Goal: Task Accomplishment & Management: Manage account settings

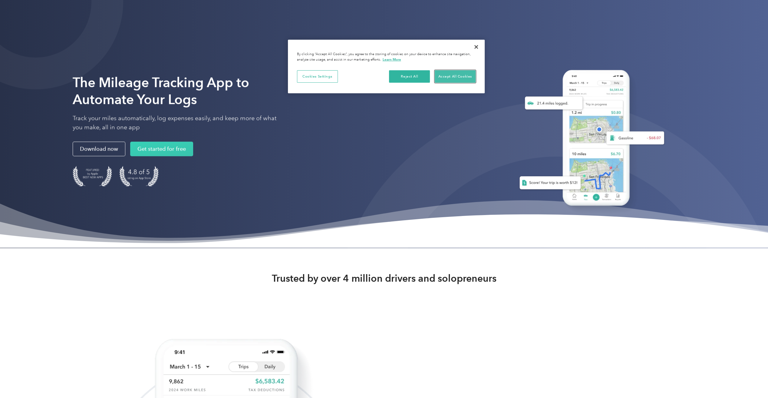
click at [465, 78] on button "Accept All Cookies" at bounding box center [455, 76] width 41 height 13
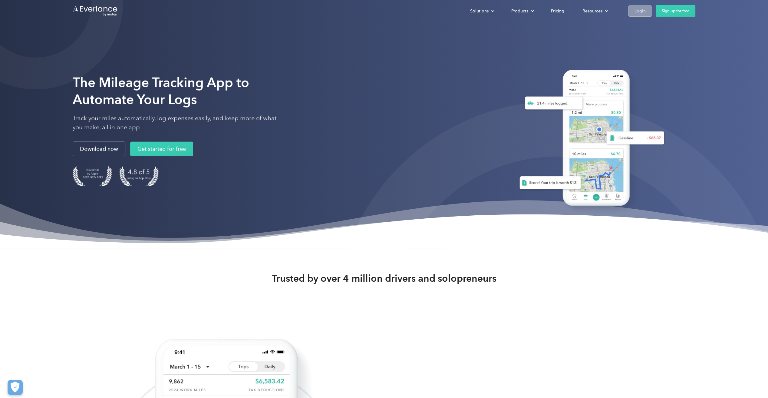
click at [645, 14] on div "Login" at bounding box center [640, 11] width 11 height 8
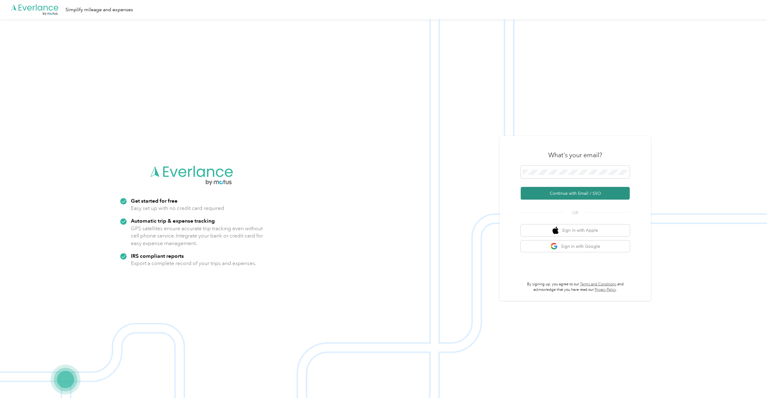
click at [569, 193] on button "Continue with Email / SSO" at bounding box center [574, 193] width 109 height 13
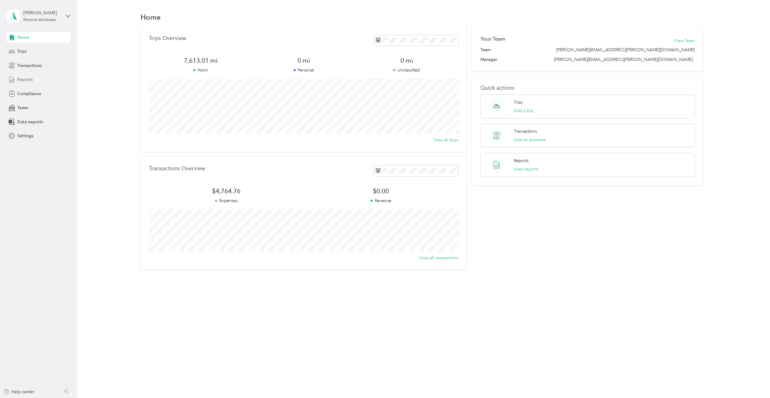
click at [33, 82] on div "Reports" at bounding box center [39, 79] width 64 height 11
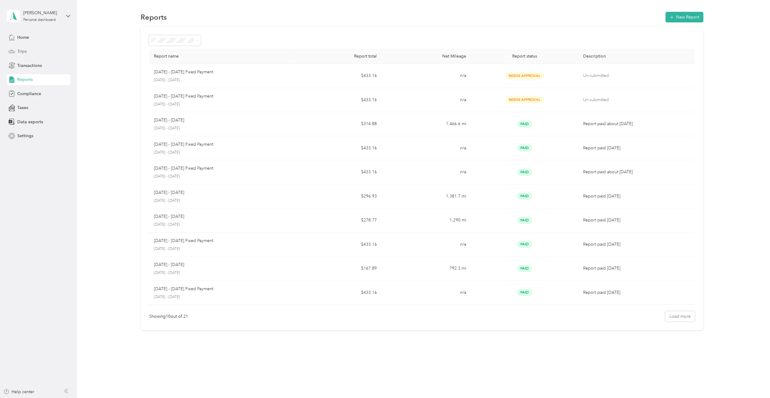
click at [25, 50] on span "Trips" at bounding box center [21, 51] width 9 height 6
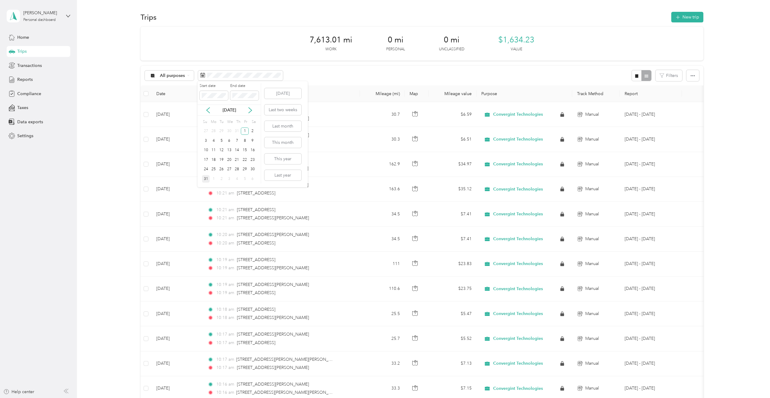
click at [207, 180] on div "31" at bounding box center [206, 179] width 8 height 8
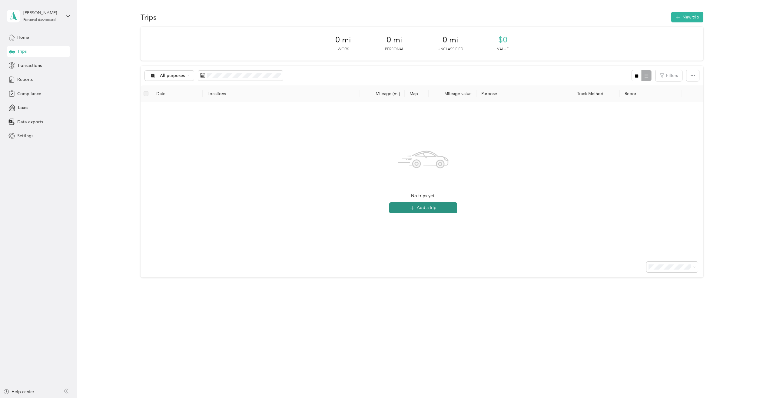
click at [424, 210] on button "Add a trip" at bounding box center [423, 207] width 68 height 11
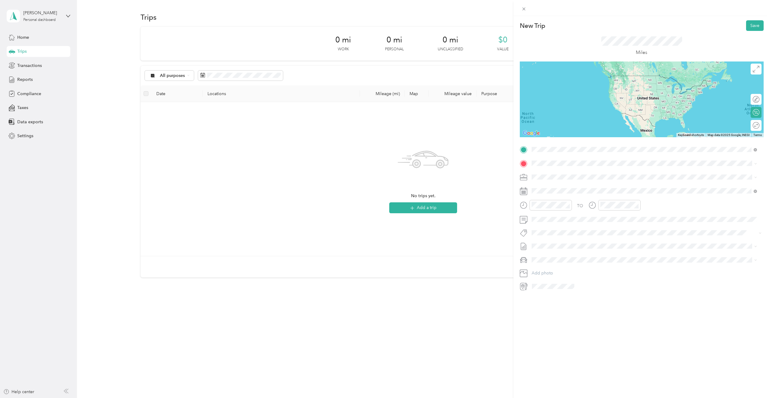
click at [590, 169] on span "[STREET_ADDRESS][US_STATE]" at bounding box center [572, 171] width 61 height 5
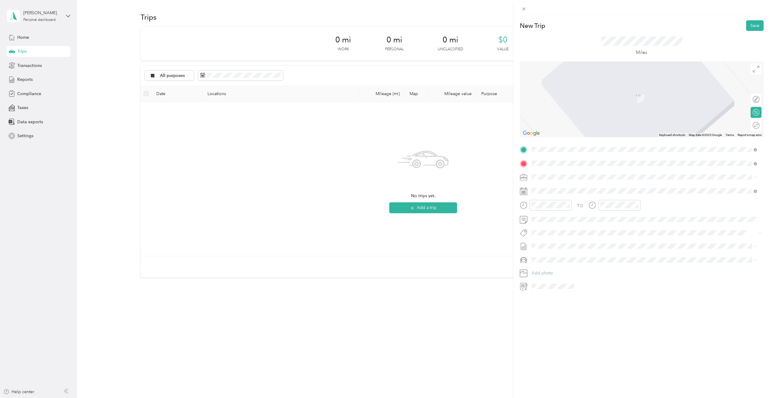
click at [603, 188] on span "[STREET_ADDRESS][US_STATE]" at bounding box center [572, 184] width 61 height 5
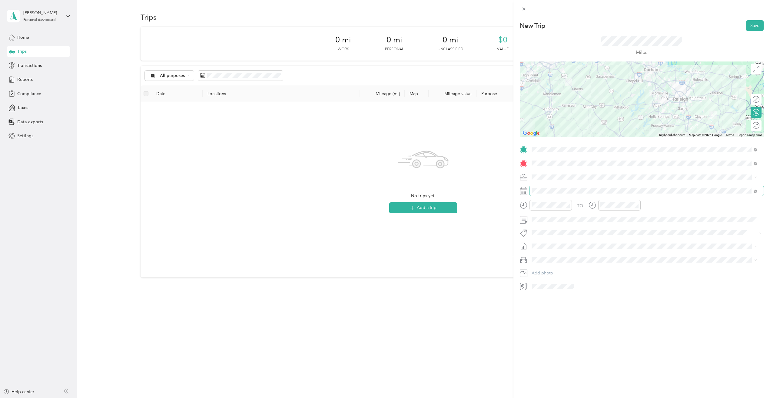
click at [550, 194] on span at bounding box center [646, 191] width 234 height 10
click at [527, 189] on div at bounding box center [641, 191] width 244 height 10
click at [524, 194] on icon at bounding box center [523, 191] width 8 height 8
click at [547, 226] on icon at bounding box center [546, 225] width 6 height 6
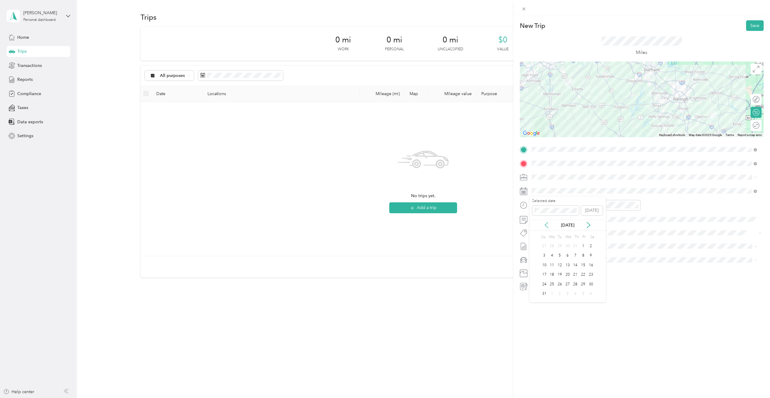
click at [547, 226] on icon at bounding box center [546, 225] width 6 height 6
click at [589, 225] on icon at bounding box center [588, 225] width 6 height 6
click at [582, 245] on div "1" at bounding box center [583, 246] width 8 height 8
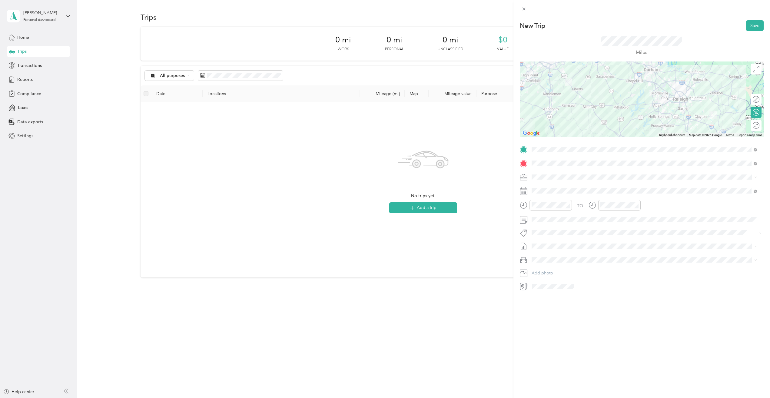
click at [678, 102] on div at bounding box center [641, 99] width 244 height 76
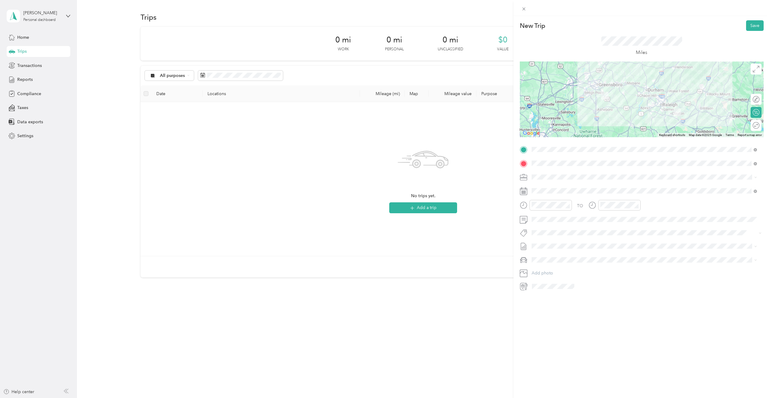
click at [649, 106] on div at bounding box center [641, 99] width 244 height 76
click at [649, 107] on div at bounding box center [641, 99] width 244 height 76
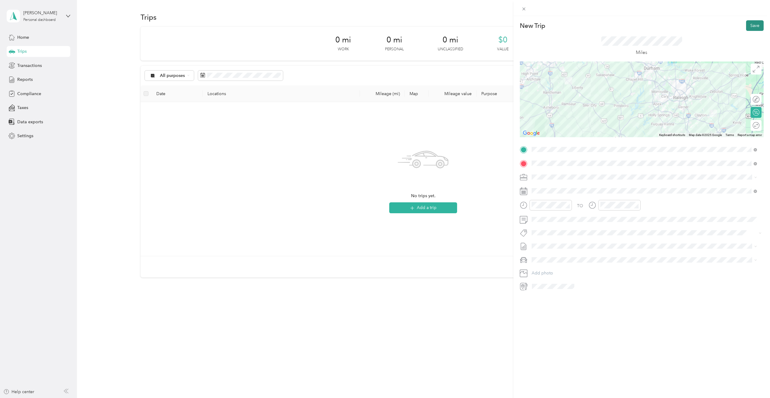
click at [750, 25] on button "Save" at bounding box center [755, 25] width 18 height 11
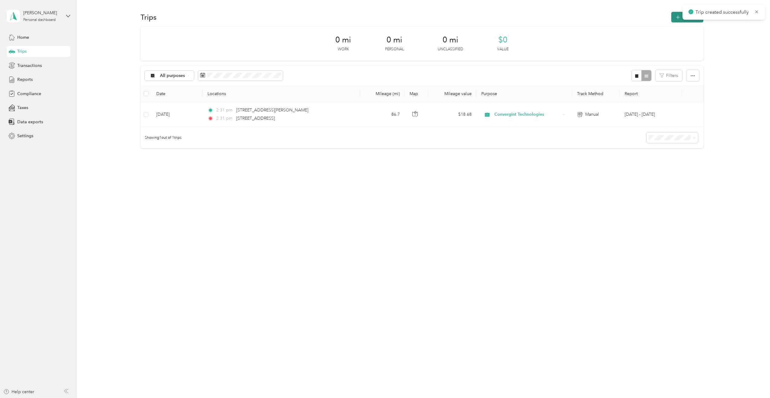
click at [677, 19] on button "New trip" at bounding box center [687, 17] width 32 height 11
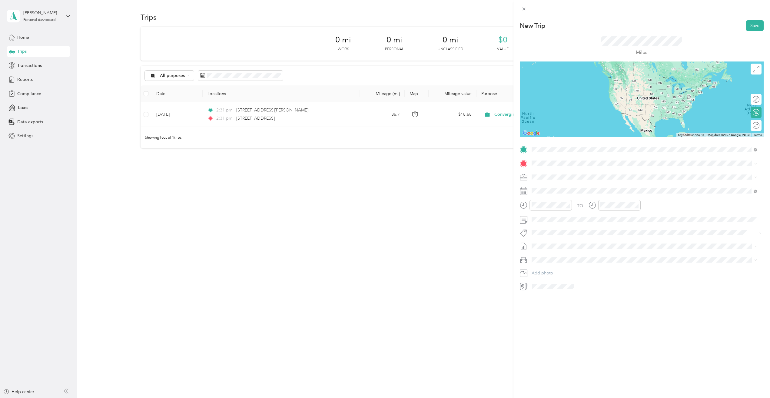
click at [563, 169] on span "[STREET_ADDRESS][US_STATE]" at bounding box center [572, 171] width 61 height 5
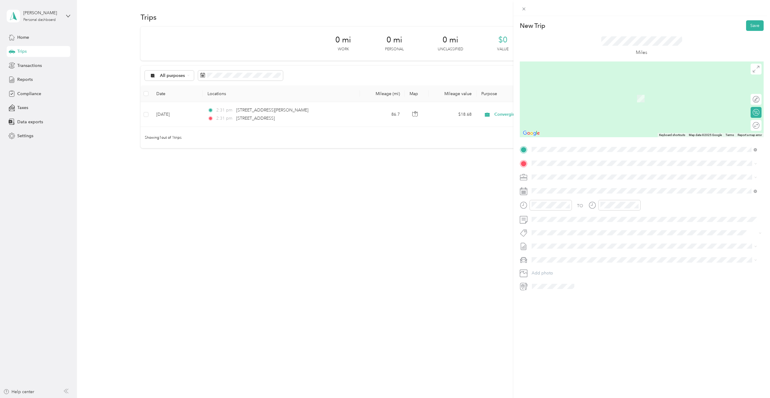
click at [573, 183] on span "[STREET_ADDRESS][US_STATE]" at bounding box center [572, 184] width 61 height 5
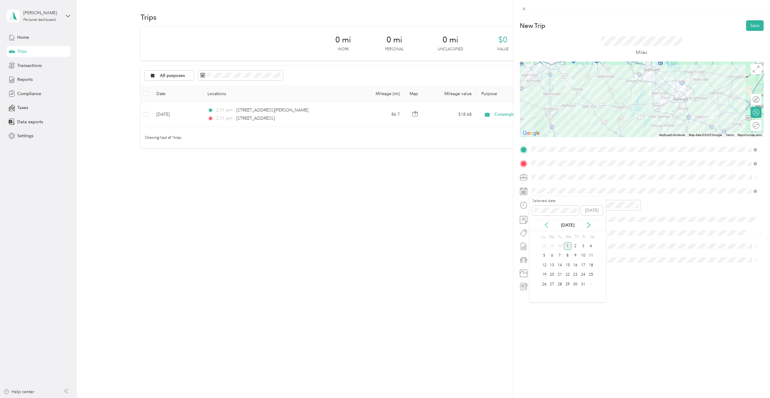
click at [546, 226] on icon at bounding box center [546, 225] width 6 height 6
click at [584, 243] on div "1" at bounding box center [583, 246] width 8 height 8
click at [746, 26] on button "Save" at bounding box center [755, 25] width 18 height 11
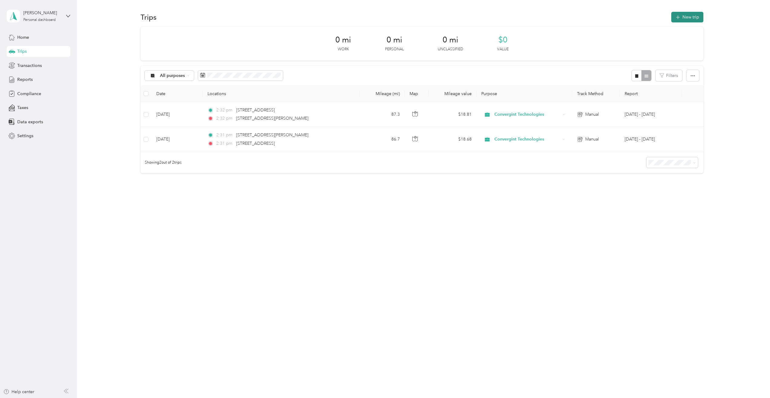
click at [690, 17] on button "New trip" at bounding box center [687, 17] width 32 height 11
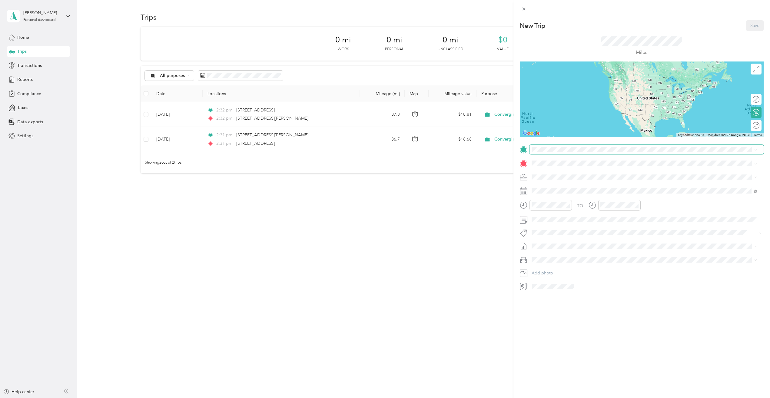
click at [562, 153] on span at bounding box center [646, 150] width 234 height 10
click at [565, 174] on span "[STREET_ADDRESS][US_STATE]" at bounding box center [572, 171] width 61 height 5
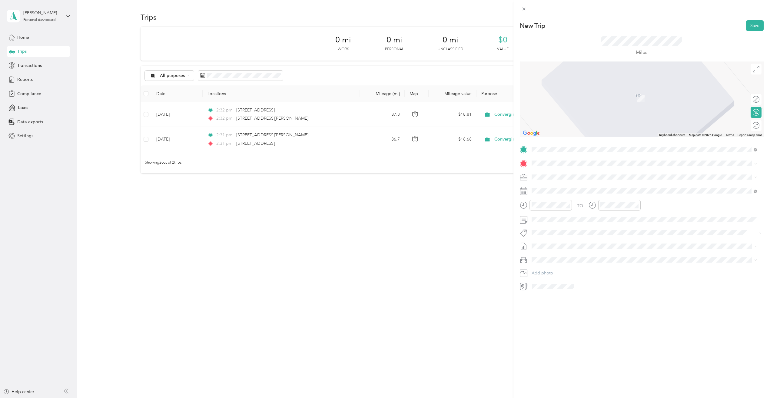
click at [556, 166] on span at bounding box center [646, 163] width 234 height 10
click at [575, 185] on span "[STREET_ADDRESS][US_STATE]" at bounding box center [572, 184] width 61 height 5
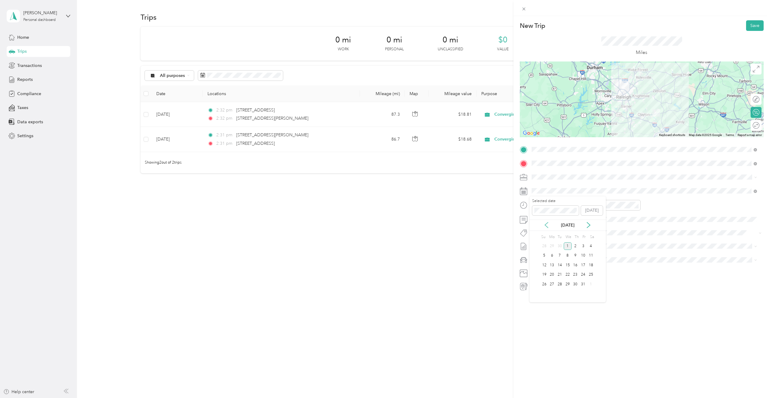
click at [546, 223] on icon at bounding box center [546, 225] width 6 height 6
click at [546, 224] on icon at bounding box center [546, 225] width 6 height 6
click at [590, 225] on icon at bounding box center [588, 224] width 3 height 5
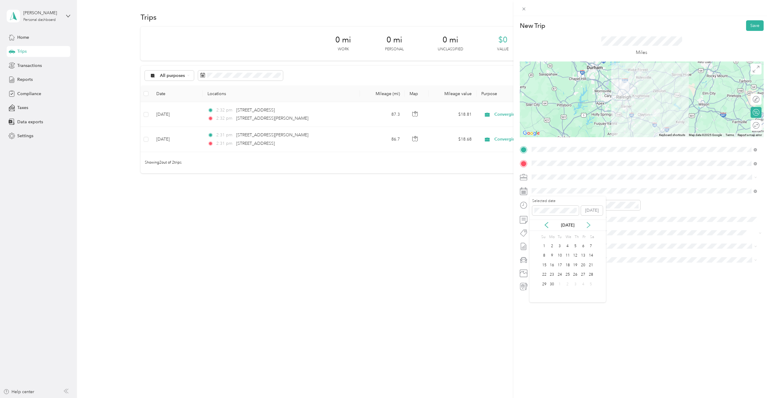
click at [590, 225] on icon at bounding box center [588, 224] width 3 height 5
click at [568, 256] on div "6" at bounding box center [567, 256] width 8 height 8
click at [750, 25] on button "Save" at bounding box center [755, 25] width 18 height 11
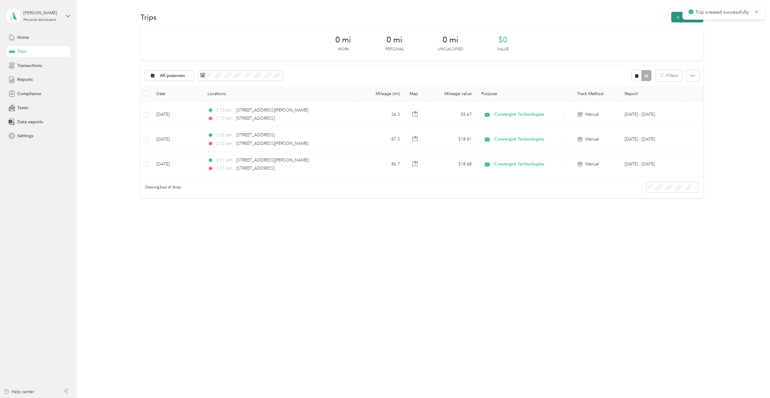
click at [680, 16] on icon "button" at bounding box center [677, 17] width 7 height 7
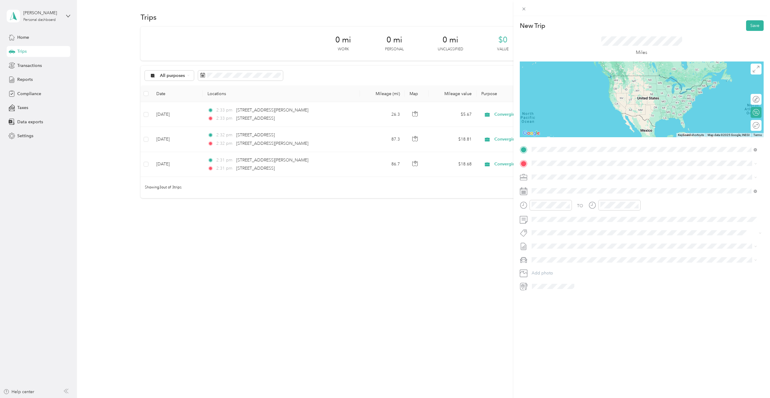
click at [589, 174] on span "[STREET_ADDRESS][US_STATE]" at bounding box center [572, 171] width 61 height 5
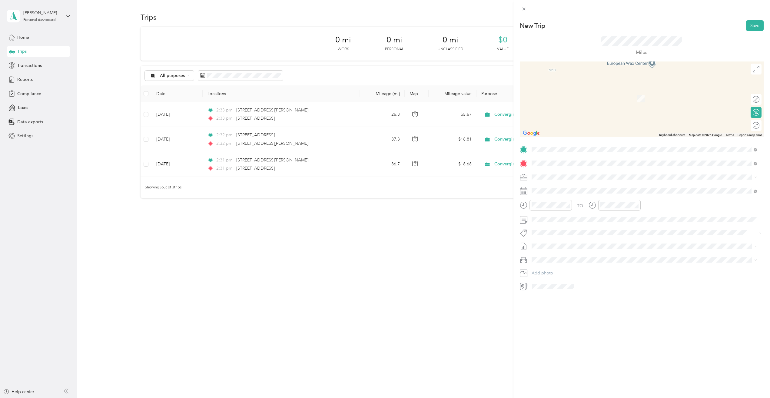
click at [564, 184] on span "[STREET_ADDRESS][US_STATE]" at bounding box center [572, 184] width 61 height 5
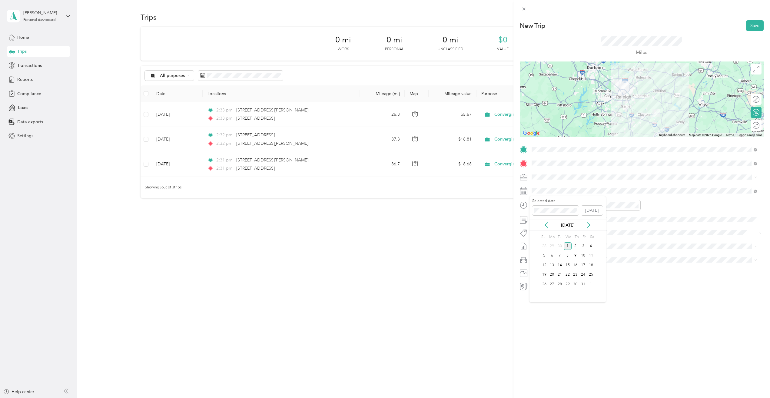
click at [549, 225] on div "[DATE]" at bounding box center [567, 225] width 76 height 6
click at [548, 225] on icon at bounding box center [546, 225] width 6 height 6
click at [567, 257] on div "6" at bounding box center [567, 256] width 8 height 8
click at [749, 26] on button "Save" at bounding box center [755, 25] width 18 height 11
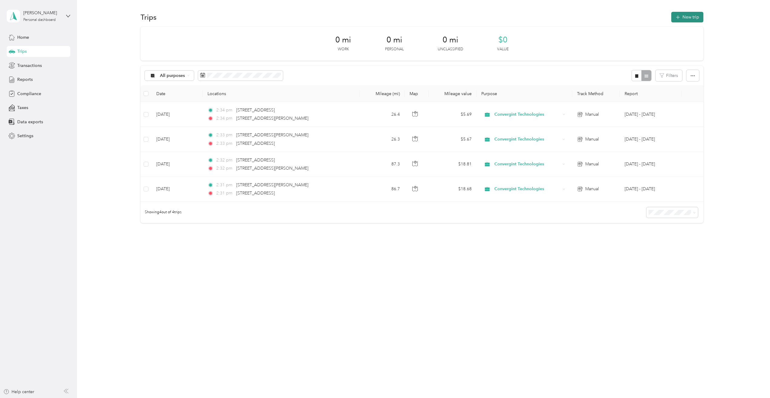
click at [692, 20] on button "New trip" at bounding box center [687, 17] width 32 height 11
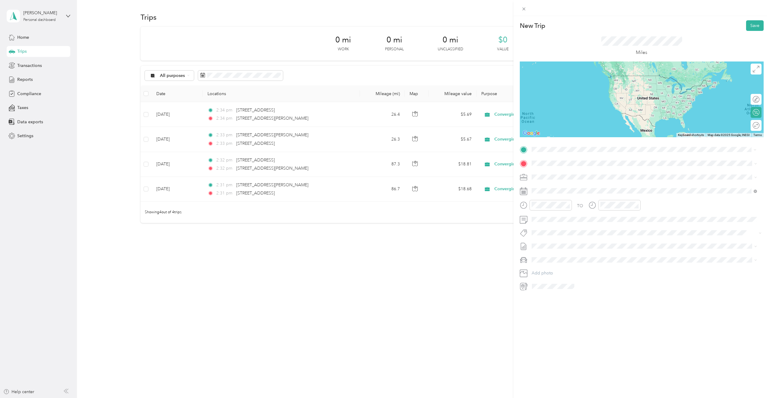
click at [576, 174] on span "[STREET_ADDRESS][US_STATE]" at bounding box center [572, 171] width 61 height 5
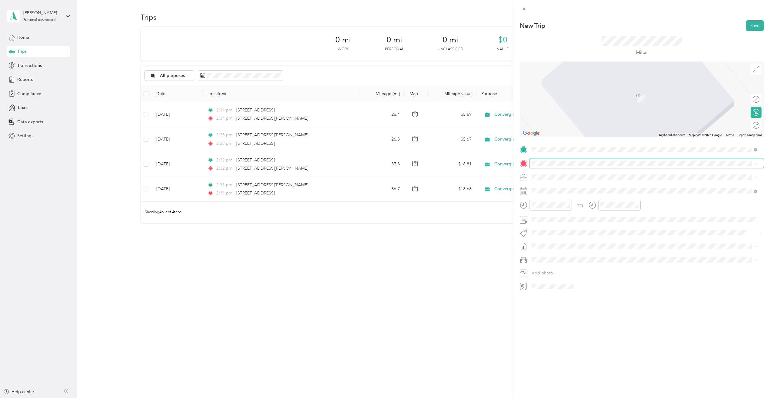
click at [576, 167] on span at bounding box center [646, 163] width 234 height 10
click at [581, 181] on div "[STREET_ADDRESS][US_STATE]" at bounding box center [643, 185] width 221 height 8
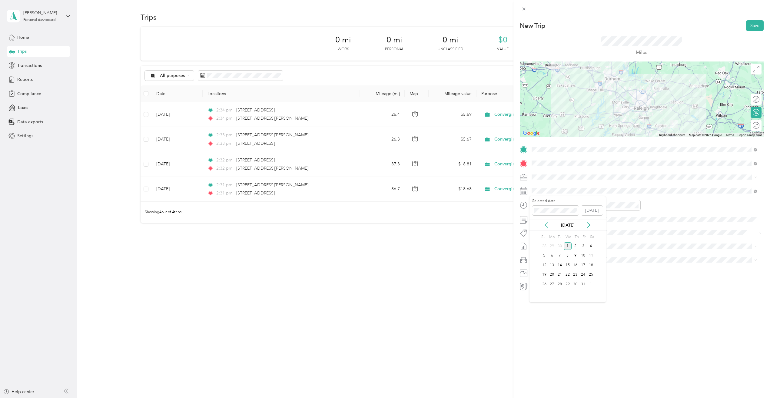
click at [547, 226] on icon at bounding box center [546, 225] width 6 height 6
click at [575, 258] on div "7" at bounding box center [575, 256] width 8 height 8
click at [651, 97] on div at bounding box center [641, 99] width 244 height 76
click at [631, 111] on div at bounding box center [641, 99] width 244 height 76
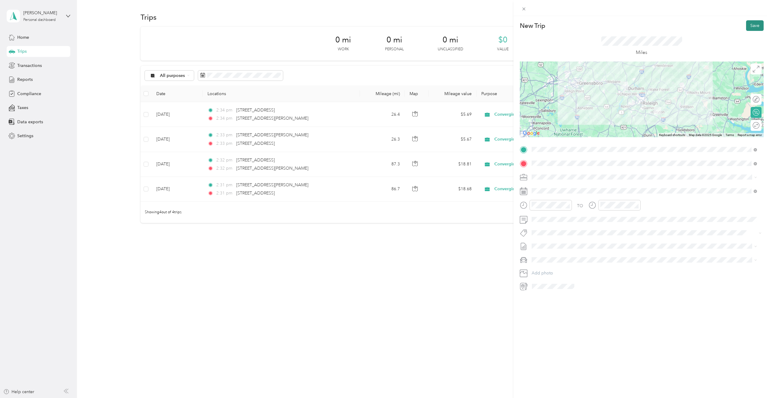
click at [747, 23] on button "Save" at bounding box center [755, 25] width 18 height 11
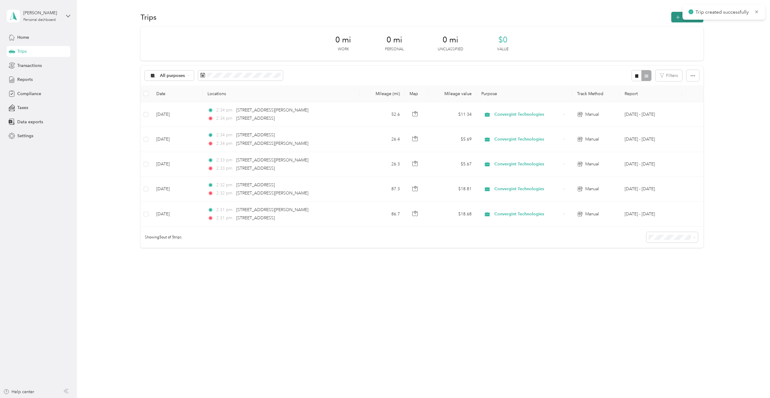
click at [681, 20] on button "New trip" at bounding box center [687, 17] width 32 height 11
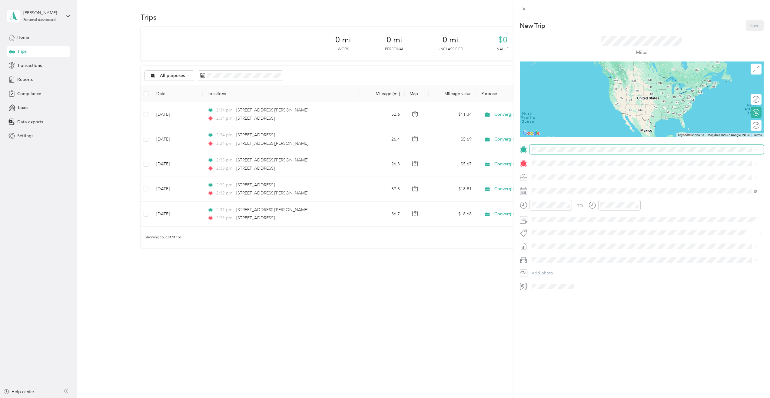
click at [539, 146] on span at bounding box center [646, 150] width 234 height 10
click at [597, 153] on span at bounding box center [646, 150] width 234 height 10
click at [580, 174] on span "[STREET_ADDRESS][US_STATE]" at bounding box center [572, 171] width 61 height 5
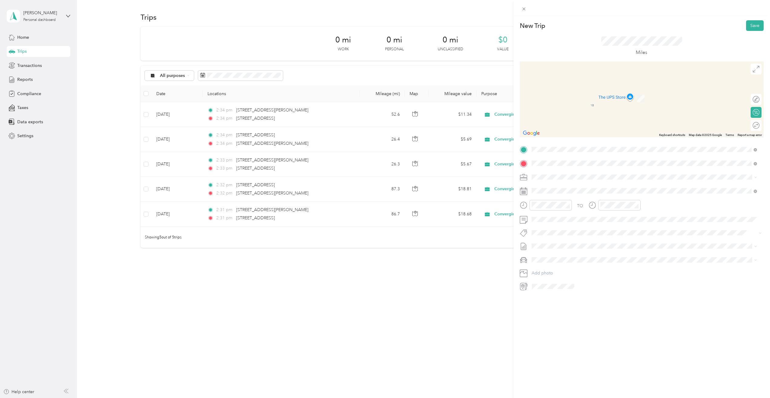
click at [658, 185] on div "[STREET_ADDRESS][US_STATE]" at bounding box center [643, 185] width 221 height 8
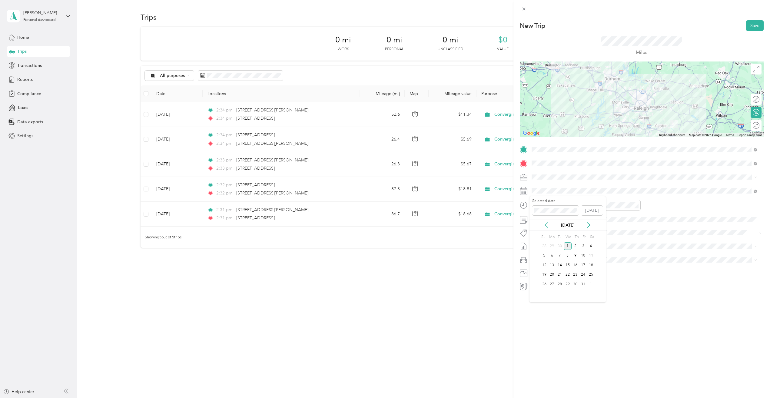
click at [545, 223] on icon at bounding box center [546, 225] width 6 height 6
click at [576, 254] on div "7" at bounding box center [575, 256] width 8 height 8
click at [748, 25] on button "Save" at bounding box center [755, 25] width 18 height 11
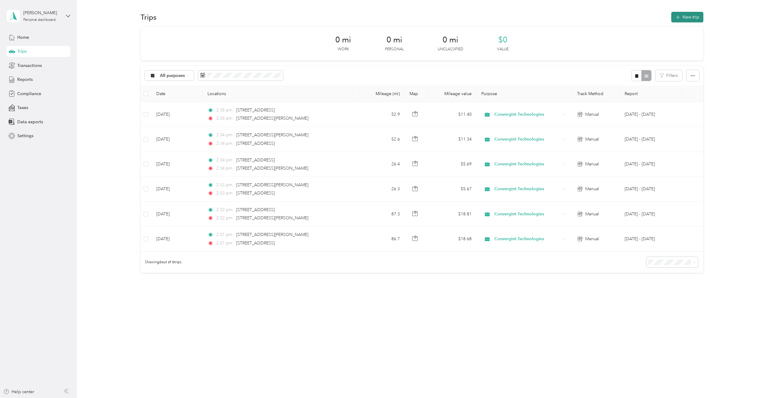
click at [680, 20] on icon "button" at bounding box center [677, 17] width 7 height 7
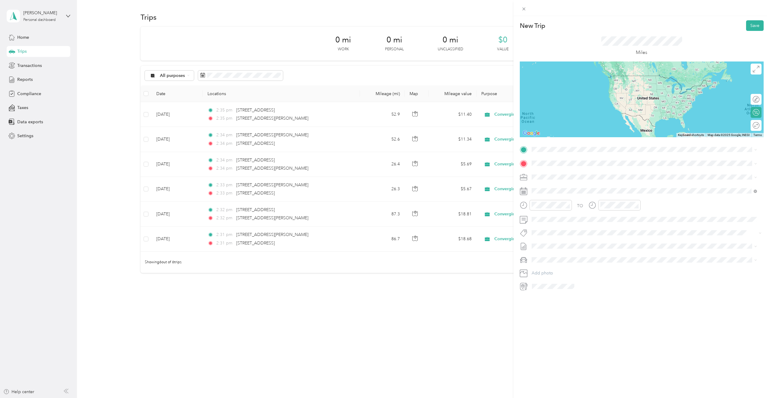
click at [559, 171] on span "[STREET_ADDRESS][US_STATE]" at bounding box center [572, 170] width 61 height 5
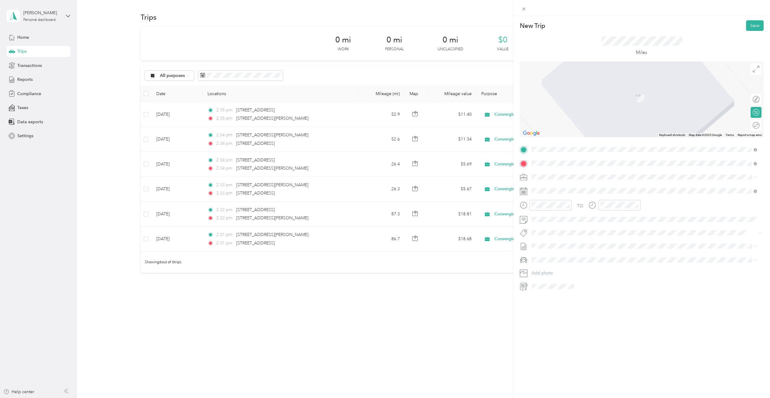
click at [541, 187] on div "[STREET_ADDRESS][US_STATE]" at bounding box center [643, 185] width 221 height 8
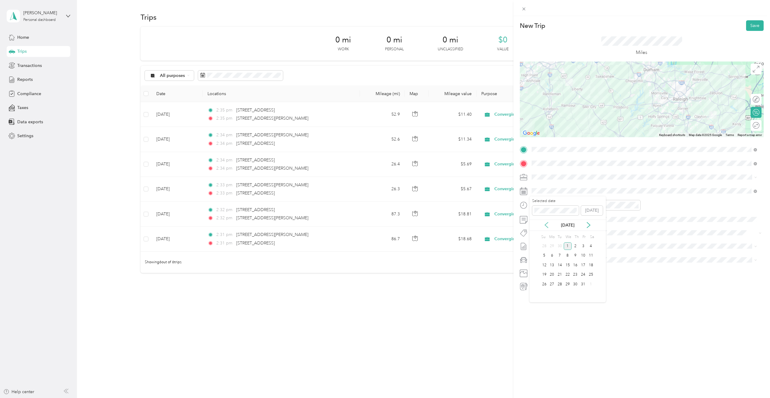
click at [546, 224] on icon at bounding box center [546, 224] width 3 height 5
click at [582, 255] on div "8" at bounding box center [583, 256] width 8 height 8
click at [674, 106] on div at bounding box center [641, 99] width 244 height 76
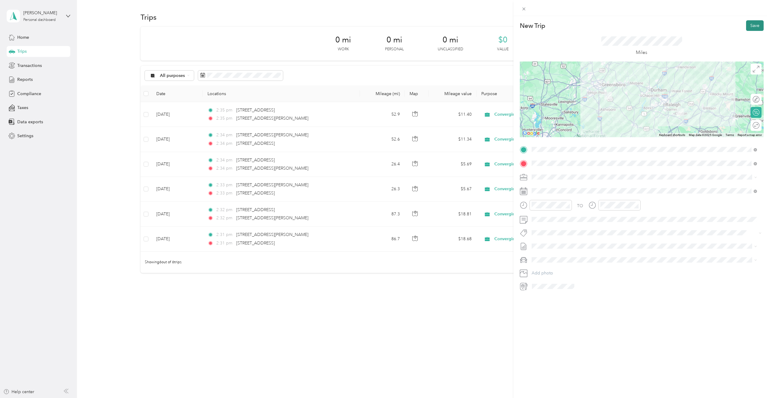
click at [748, 28] on button "Save" at bounding box center [755, 25] width 18 height 11
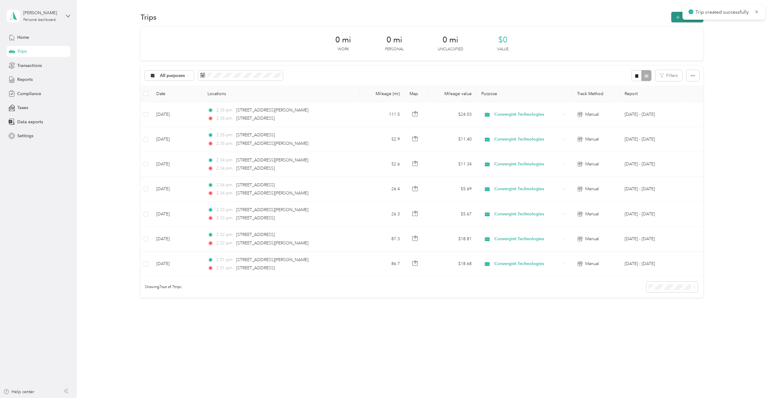
click at [678, 19] on span "button" at bounding box center [677, 17] width 5 height 5
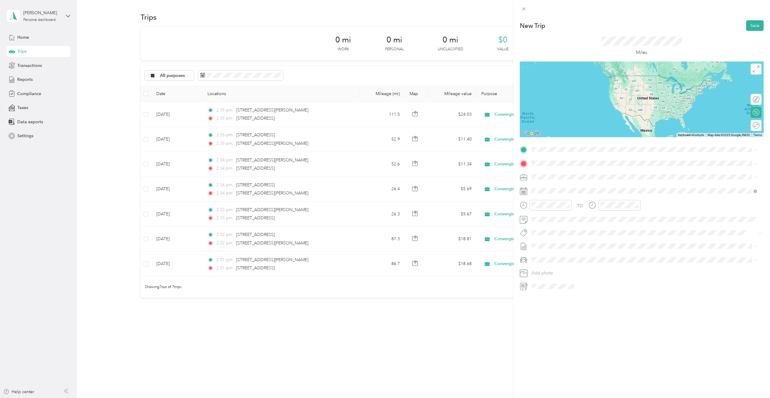
click at [567, 173] on span "[STREET_ADDRESS][US_STATE]" at bounding box center [572, 170] width 61 height 5
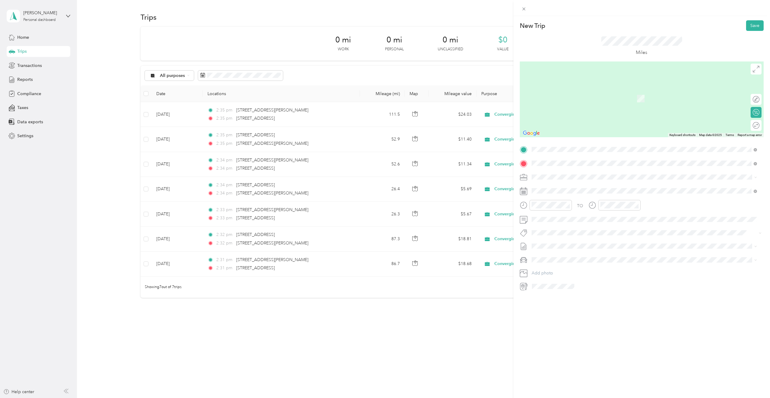
click at [567, 187] on span "[STREET_ADDRESS][US_STATE]" at bounding box center [572, 184] width 61 height 5
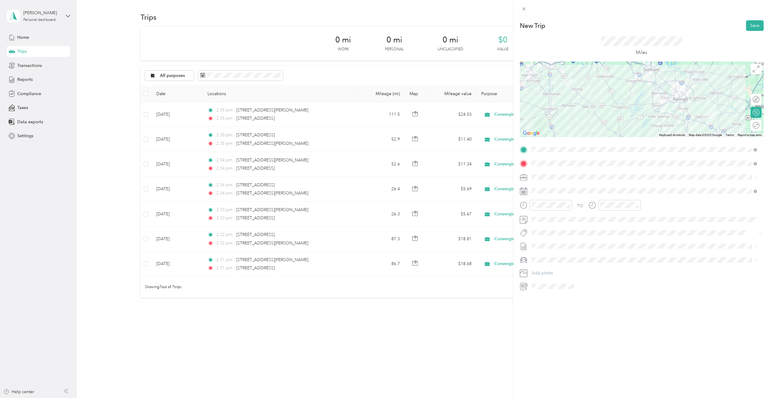
click at [672, 102] on div at bounding box center [641, 99] width 244 height 76
click at [545, 224] on icon at bounding box center [546, 225] width 6 height 6
click at [585, 256] on div "8" at bounding box center [583, 256] width 8 height 8
click at [750, 26] on button "Save" at bounding box center [755, 25] width 18 height 11
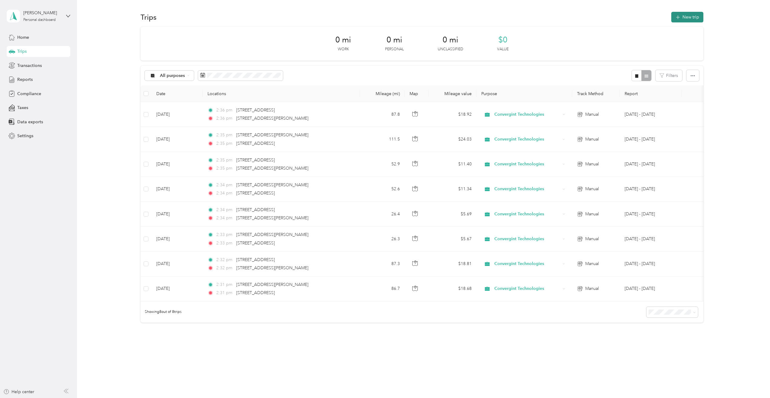
click at [685, 14] on button "New trip" at bounding box center [687, 17] width 32 height 11
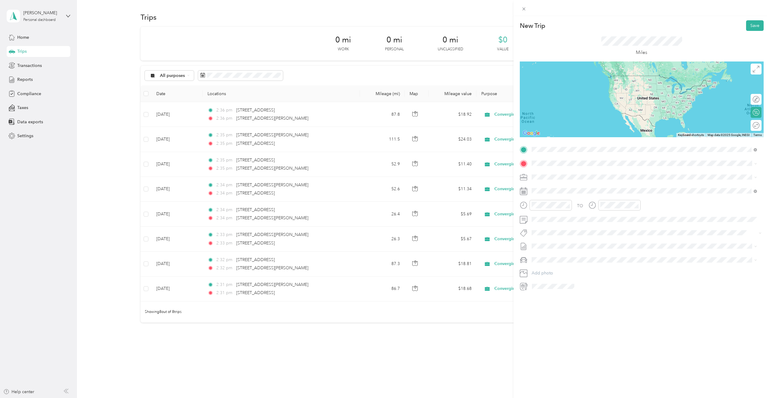
click at [549, 174] on span "[STREET_ADDRESS][US_STATE]" at bounding box center [572, 171] width 61 height 5
click at [581, 169] on span "[STREET_ADDRESS][US_STATE]" at bounding box center [572, 171] width 61 height 5
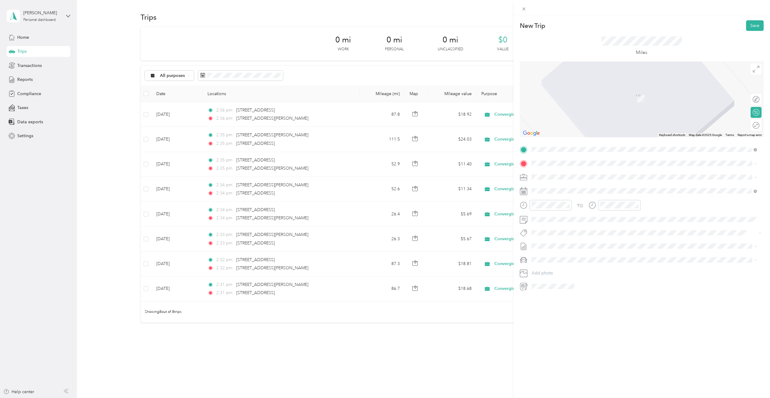
click at [558, 169] on div "TO Add photo" at bounding box center [641, 218] width 244 height 146
click at [566, 185] on span "[STREET_ADDRESS][US_STATE]" at bounding box center [572, 184] width 61 height 5
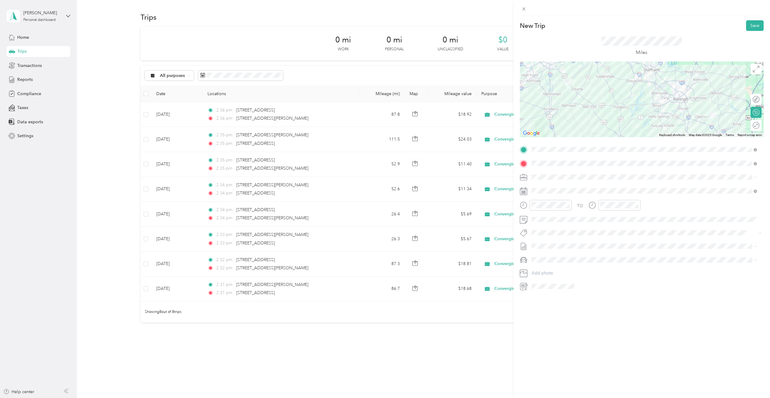
click at [662, 104] on div at bounding box center [641, 99] width 244 height 76
click at [545, 226] on icon at bounding box center [546, 225] width 6 height 6
click at [561, 266] on div "12" at bounding box center [560, 265] width 8 height 8
click at [750, 25] on button "Save" at bounding box center [755, 25] width 18 height 11
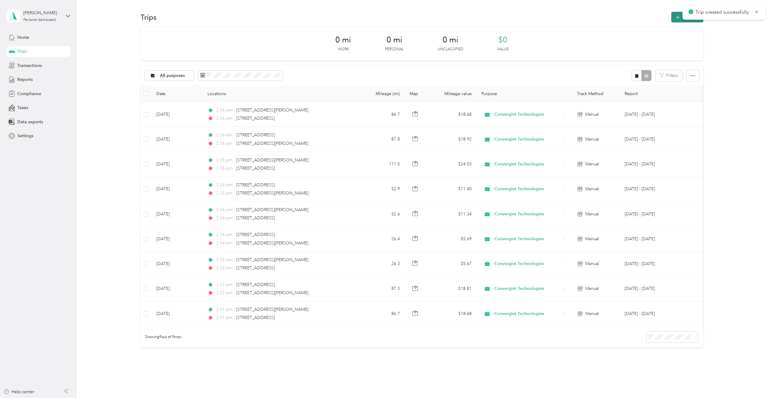
click at [675, 18] on icon "button" at bounding box center [677, 17] width 7 height 7
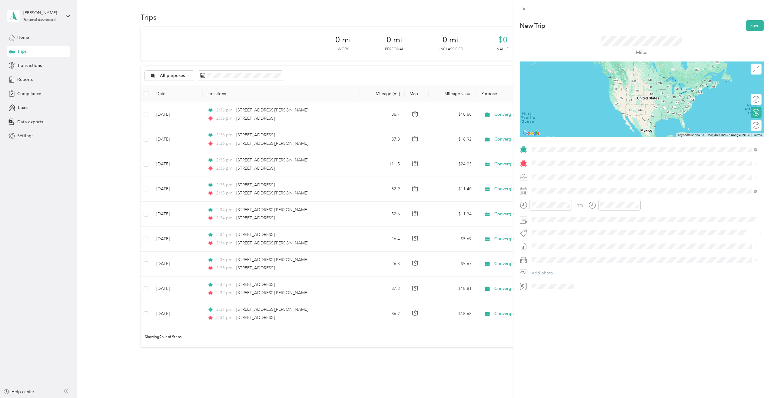
click at [566, 173] on span "[STREET_ADDRESS][US_STATE]" at bounding box center [572, 171] width 61 height 5
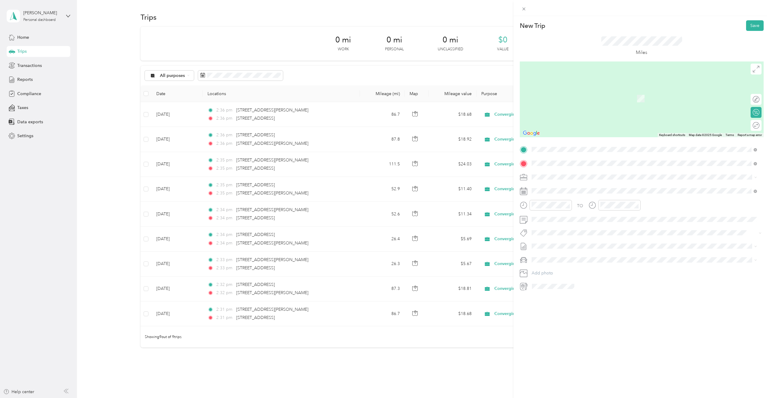
click at [570, 183] on span "[STREET_ADDRESS][US_STATE]" at bounding box center [572, 184] width 61 height 5
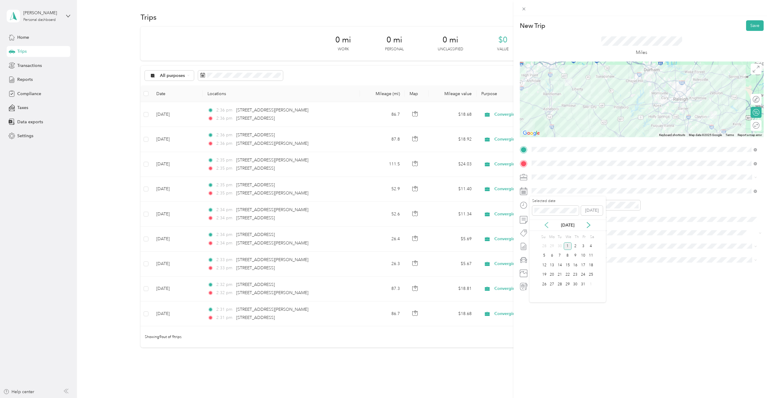
click at [546, 225] on icon at bounding box center [546, 225] width 6 height 6
click at [559, 267] on div "12" at bounding box center [560, 265] width 8 height 8
click at [674, 102] on div at bounding box center [641, 99] width 244 height 76
click at [748, 26] on button "Save" at bounding box center [755, 25] width 18 height 11
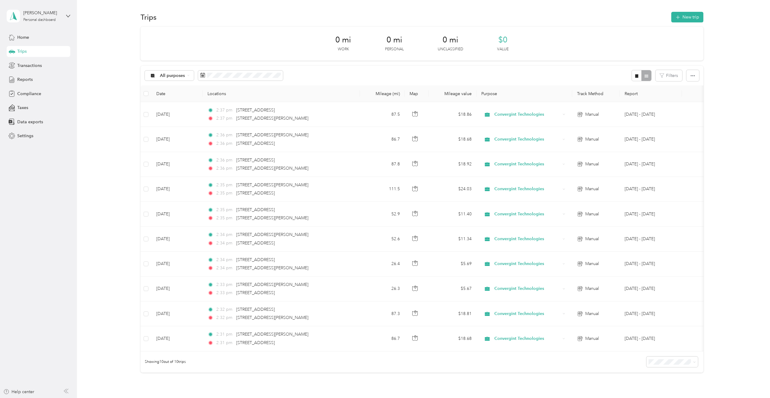
click at [36, 50] on div "Trips" at bounding box center [39, 51] width 64 height 11
click at [680, 18] on button "New trip" at bounding box center [687, 17] width 32 height 11
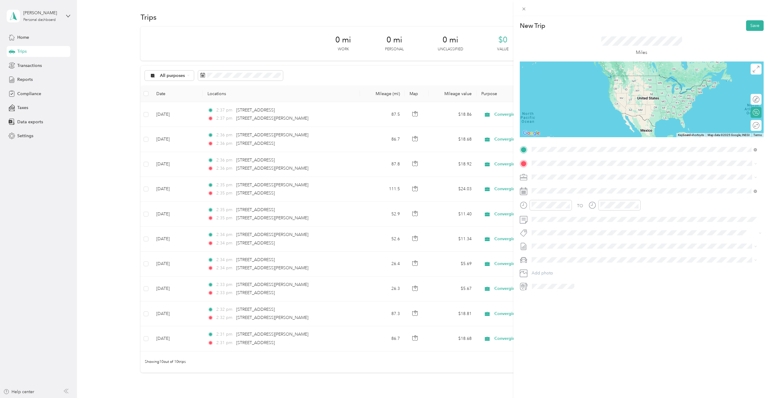
click at [584, 173] on span "[STREET_ADDRESS][US_STATE]" at bounding box center [572, 171] width 61 height 5
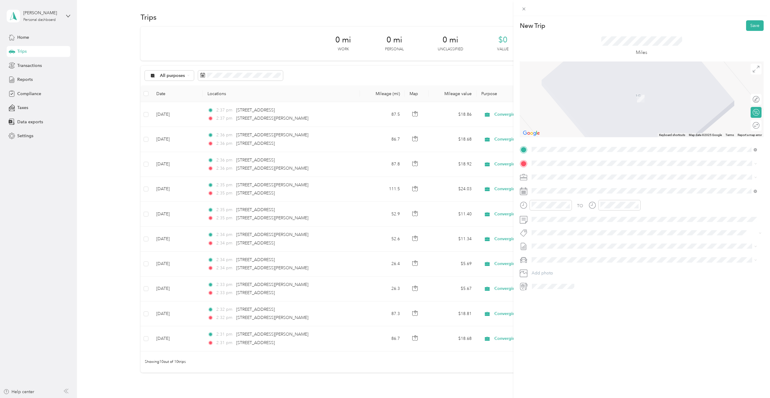
click at [588, 182] on div "[STREET_ADDRESS][US_STATE]" at bounding box center [643, 185] width 221 height 8
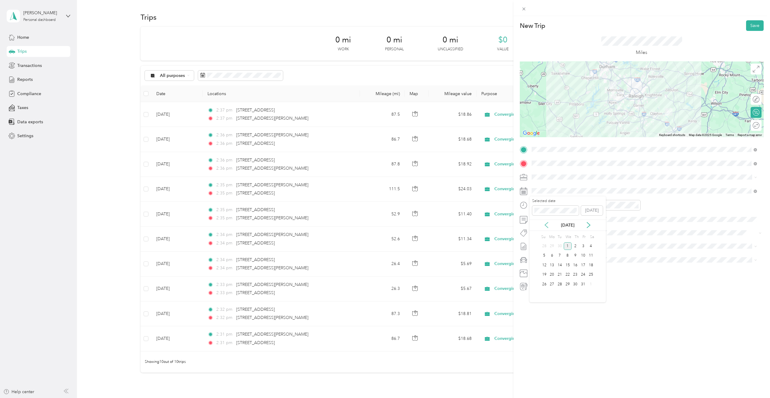
click at [545, 222] on icon at bounding box center [546, 225] width 6 height 6
click at [546, 224] on icon at bounding box center [546, 224] width 3 height 5
click at [569, 266] on div "13" at bounding box center [567, 265] width 8 height 8
click at [748, 24] on button "Save" at bounding box center [755, 25] width 18 height 11
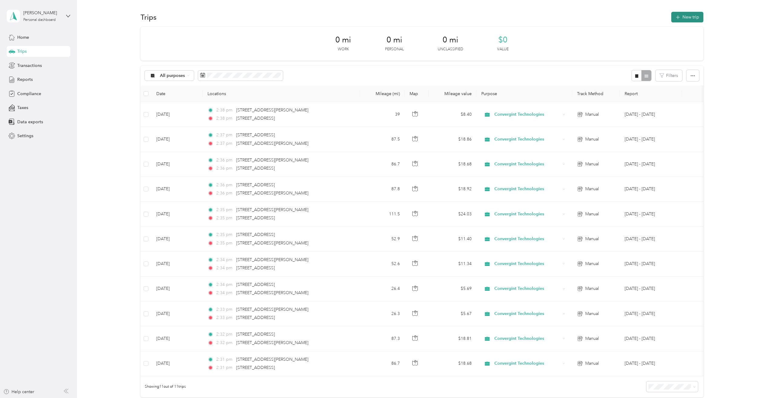
click at [676, 19] on icon "button" at bounding box center [677, 17] width 4 height 4
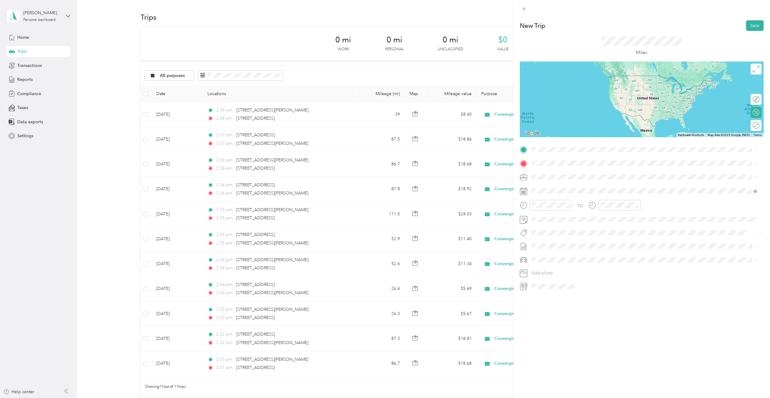
click at [589, 170] on span "[STREET_ADDRESS][US_STATE]" at bounding box center [572, 170] width 61 height 5
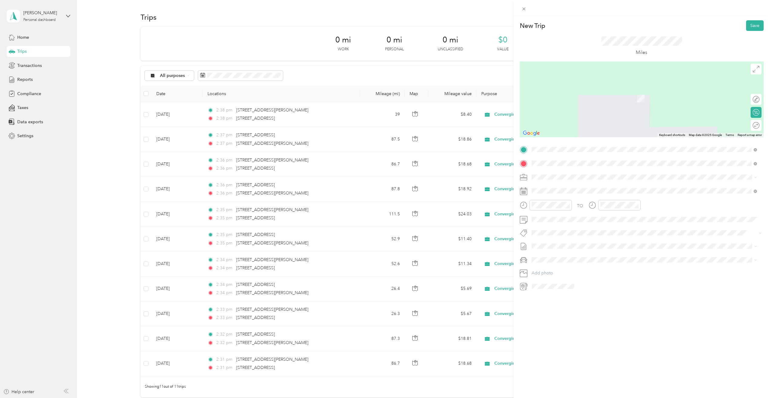
click at [578, 185] on span "[STREET_ADDRESS][US_STATE]" at bounding box center [572, 184] width 61 height 5
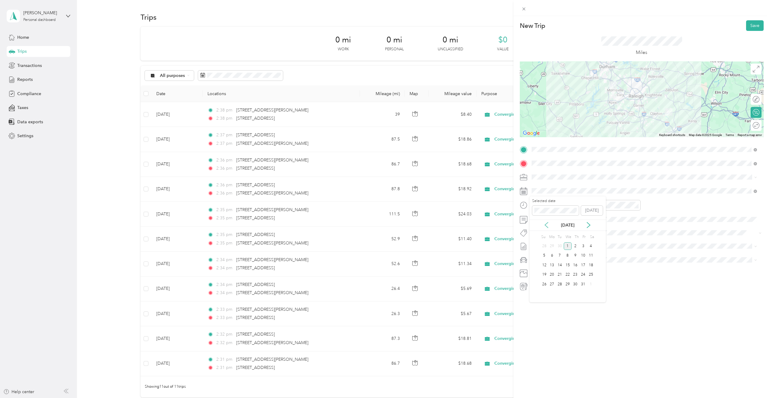
click at [546, 225] on icon at bounding box center [546, 225] width 6 height 6
click at [567, 264] on div "13" at bounding box center [567, 265] width 8 height 8
click at [750, 25] on button "Save" at bounding box center [755, 25] width 18 height 11
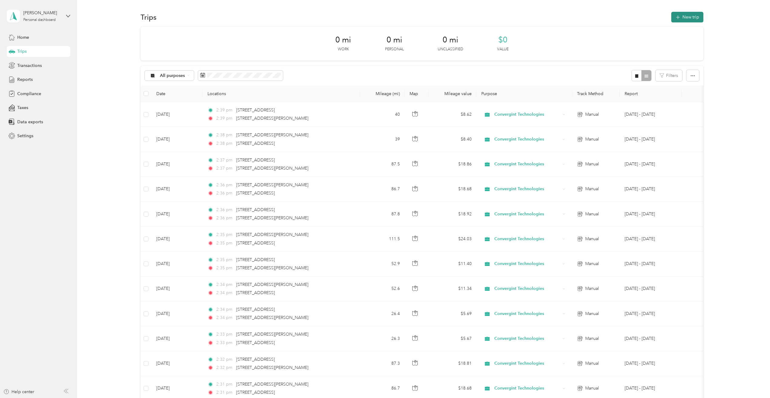
click at [690, 16] on button "New trip" at bounding box center [687, 17] width 32 height 11
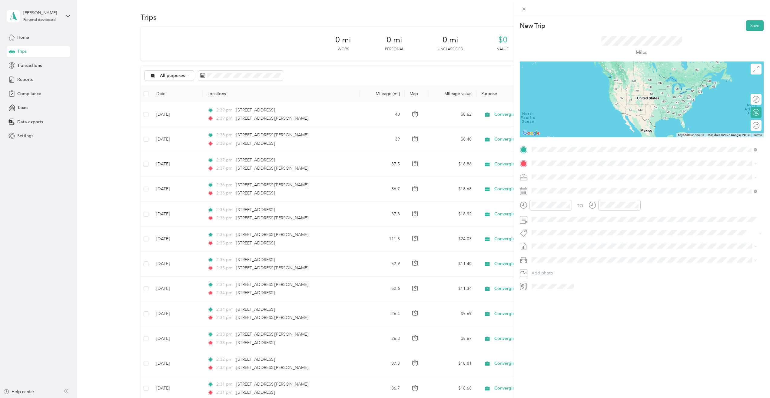
click at [567, 169] on span "[STREET_ADDRESS][US_STATE]" at bounding box center [572, 171] width 61 height 5
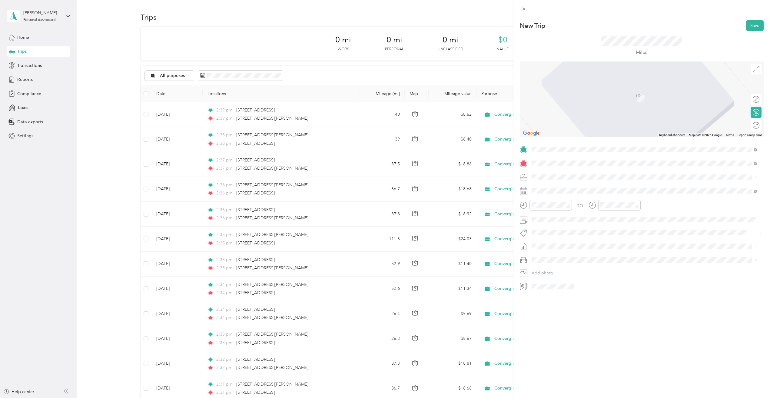
click at [567, 182] on div "[STREET_ADDRESS][US_STATE]" at bounding box center [643, 185] width 221 height 8
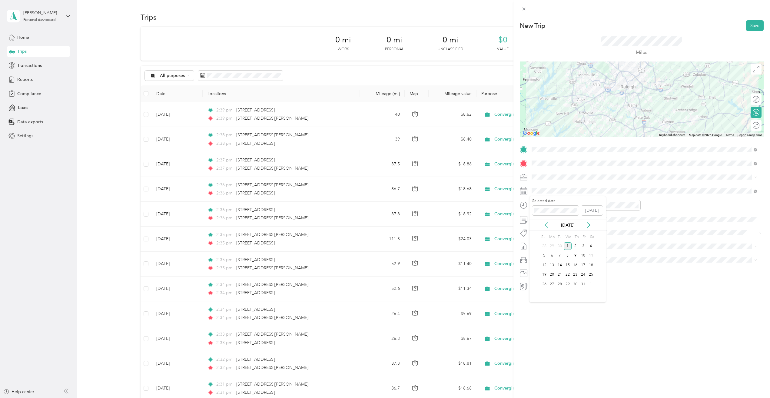
click at [548, 227] on icon at bounding box center [546, 225] width 6 height 6
click at [546, 224] on icon at bounding box center [546, 225] width 6 height 6
click at [577, 266] on div "14" at bounding box center [575, 265] width 8 height 8
click at [753, 23] on button "Save" at bounding box center [755, 25] width 18 height 11
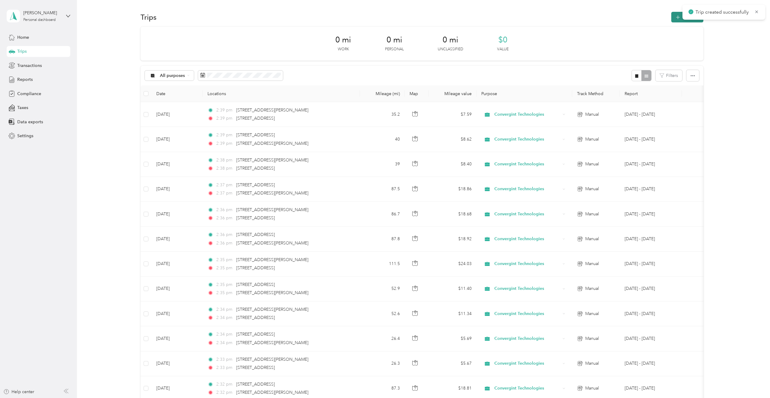
click at [678, 15] on span "button" at bounding box center [677, 17] width 5 height 5
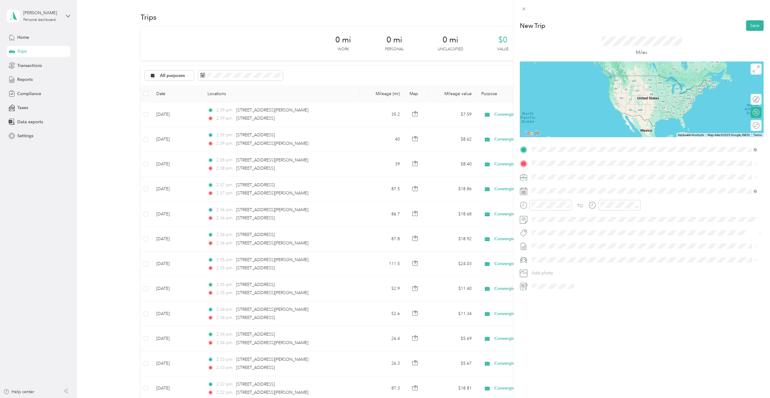
click at [572, 171] on span "[STREET_ADDRESS][US_STATE]" at bounding box center [572, 171] width 61 height 5
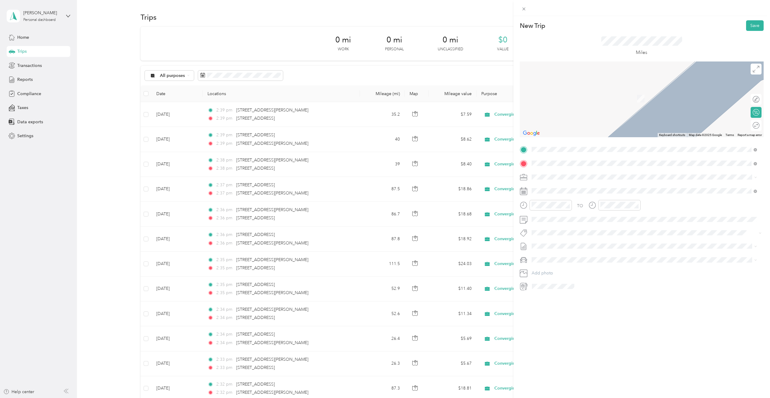
click at [575, 182] on span "[STREET_ADDRESS][US_STATE]" at bounding box center [572, 184] width 61 height 5
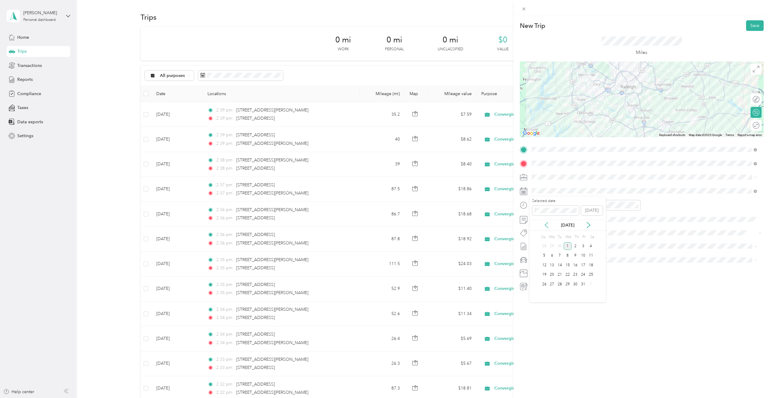
click at [547, 223] on icon at bounding box center [546, 225] width 6 height 6
click at [574, 265] on div "14" at bounding box center [575, 265] width 8 height 8
click at [647, 88] on div at bounding box center [641, 99] width 244 height 76
click at [748, 28] on button "Save" at bounding box center [755, 25] width 18 height 11
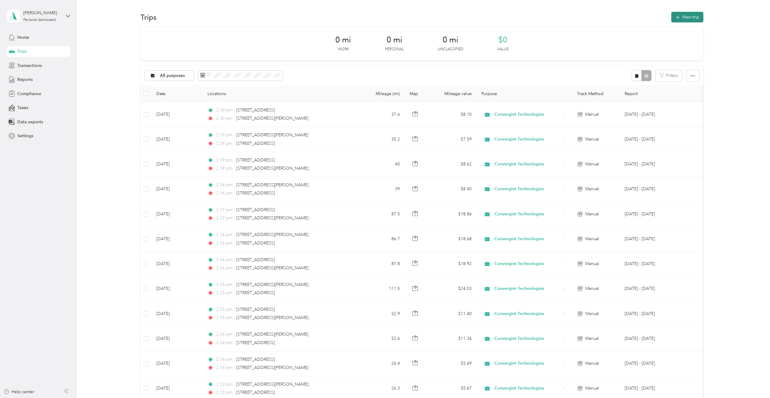
click at [681, 19] on button "New trip" at bounding box center [687, 17] width 32 height 11
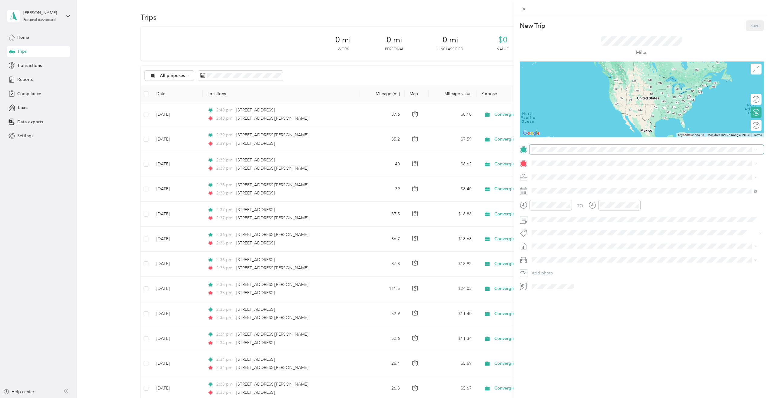
click at [562, 152] on span at bounding box center [646, 150] width 234 height 10
click at [596, 174] on span "[STREET_ADDRESS][US_STATE]" at bounding box center [572, 171] width 61 height 5
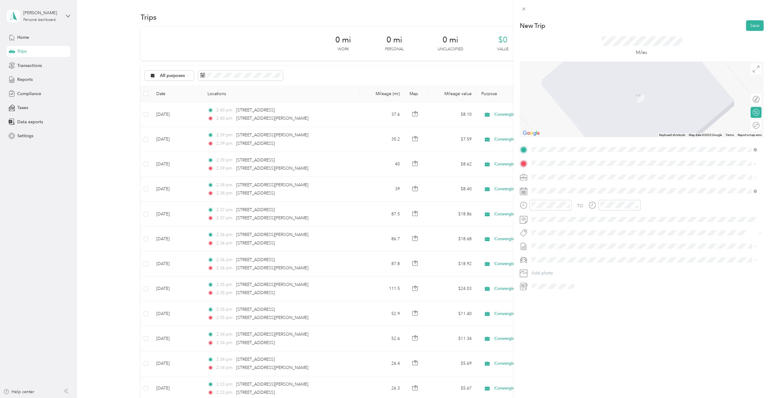
click at [559, 185] on span "[STREET_ADDRESS][US_STATE]" at bounding box center [572, 184] width 61 height 5
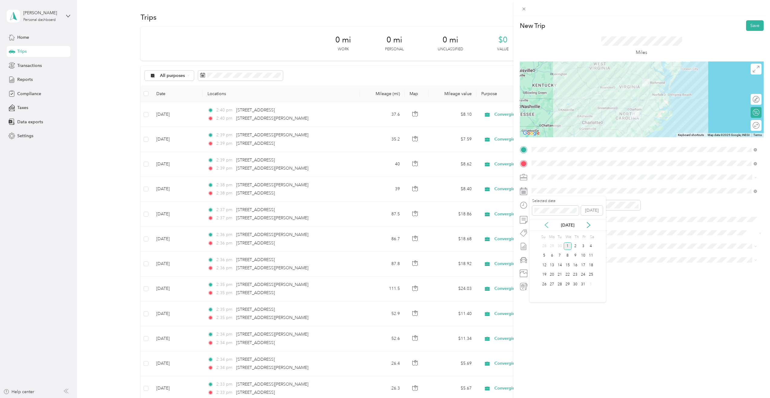
click at [547, 223] on icon at bounding box center [546, 224] width 3 height 5
click at [582, 265] on div "15" at bounding box center [583, 265] width 8 height 8
click at [751, 24] on button "Save" at bounding box center [755, 25] width 18 height 11
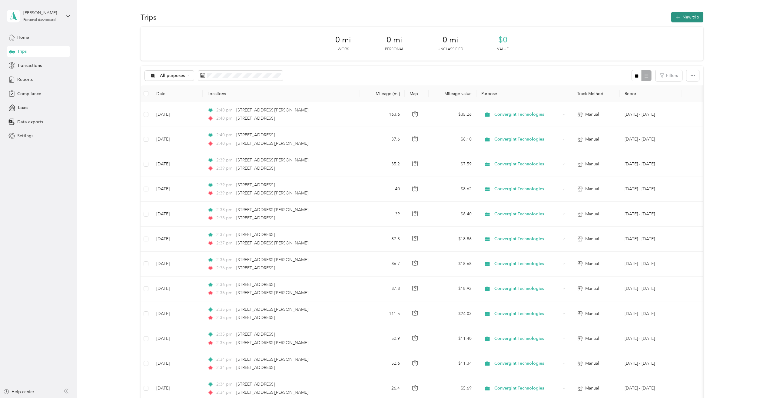
click at [676, 19] on icon "button" at bounding box center [677, 17] width 7 height 7
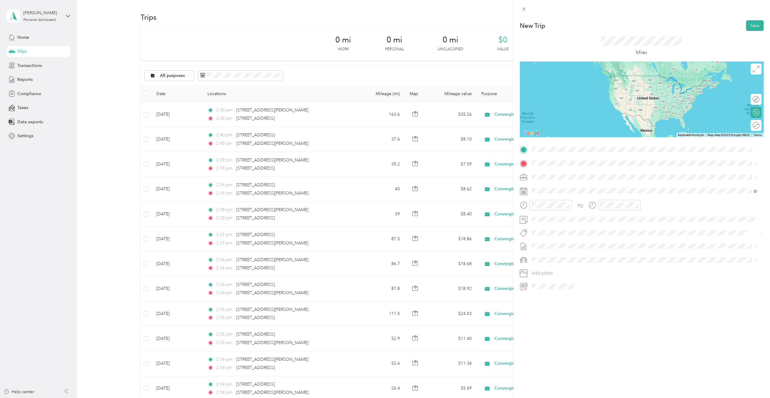
click at [577, 172] on span "[STREET_ADDRESS][US_STATE]" at bounding box center [572, 171] width 61 height 5
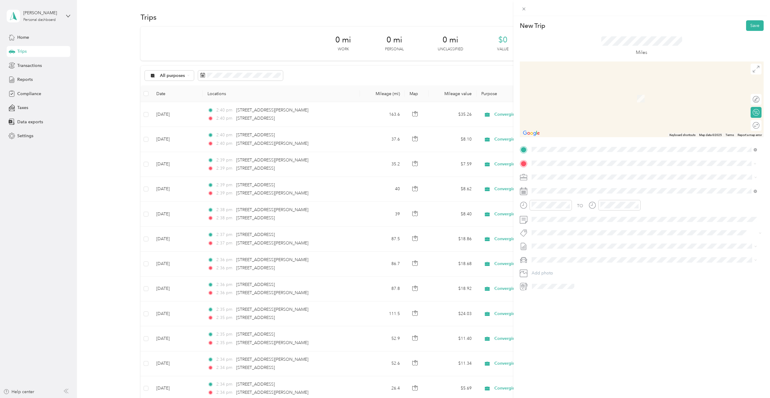
click at [575, 187] on span "[STREET_ADDRESS][US_STATE]" at bounding box center [572, 184] width 61 height 5
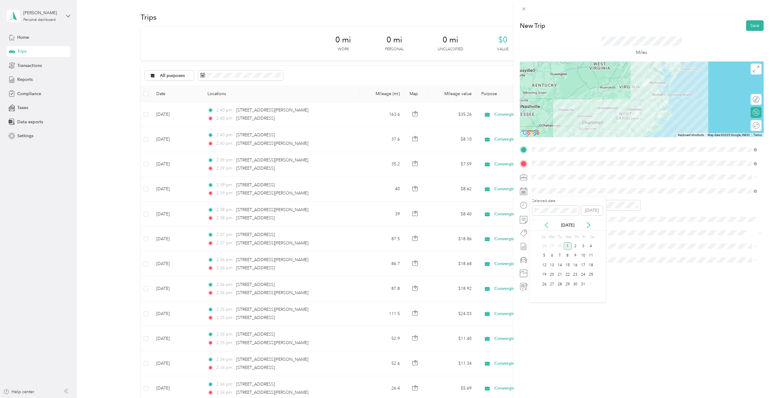
click at [545, 225] on icon at bounding box center [546, 224] width 3 height 5
click at [546, 224] on icon at bounding box center [546, 225] width 6 height 6
click at [582, 264] on div "15" at bounding box center [583, 265] width 8 height 8
click at [754, 25] on button "Save" at bounding box center [755, 25] width 18 height 11
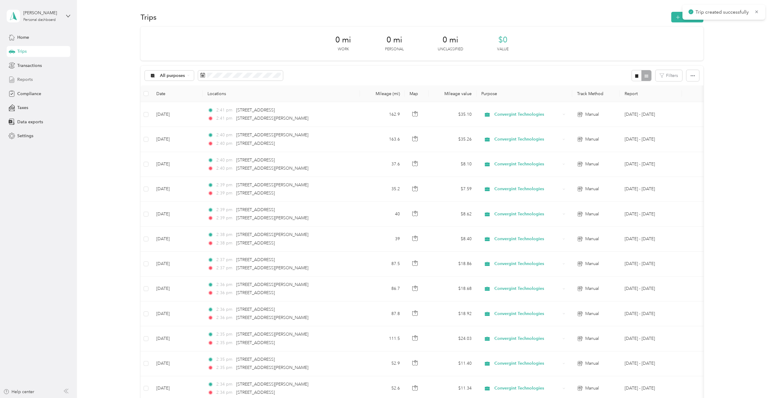
click at [33, 80] on div "Reports" at bounding box center [39, 79] width 64 height 11
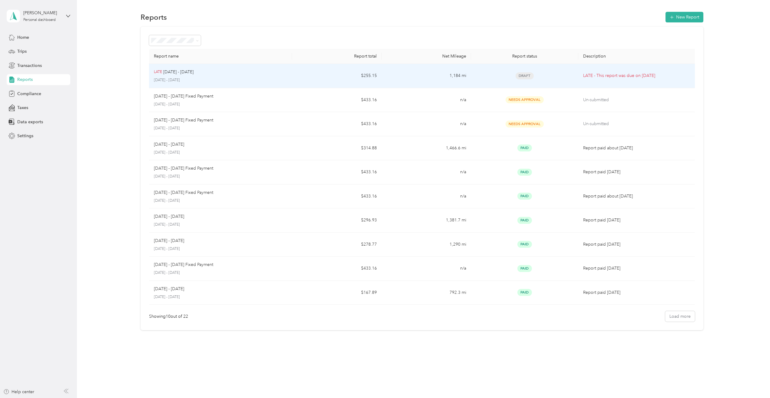
click at [199, 71] on div "LATE [DATE] - [DATE]" at bounding box center [220, 72] width 133 height 7
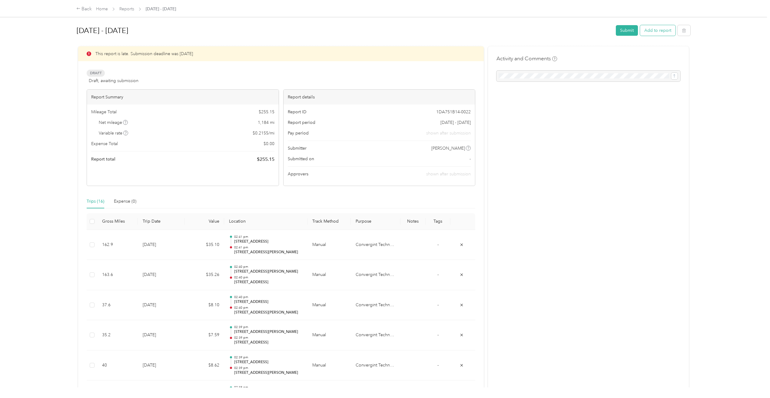
click at [659, 33] on button "Add to report" at bounding box center [657, 30] width 35 height 11
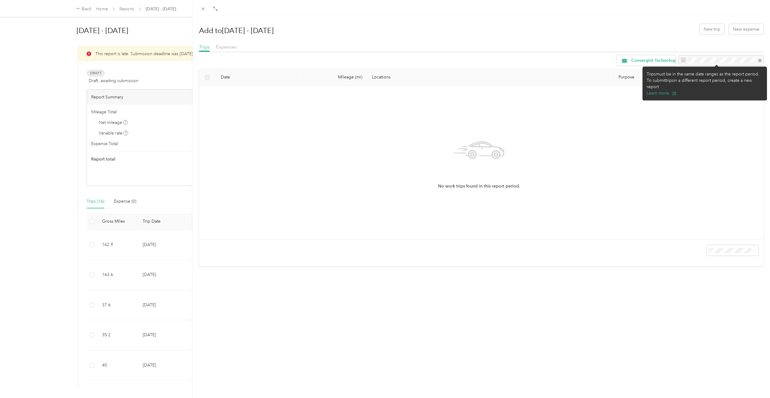
click at [706, 58] on div at bounding box center [720, 60] width 85 height 10
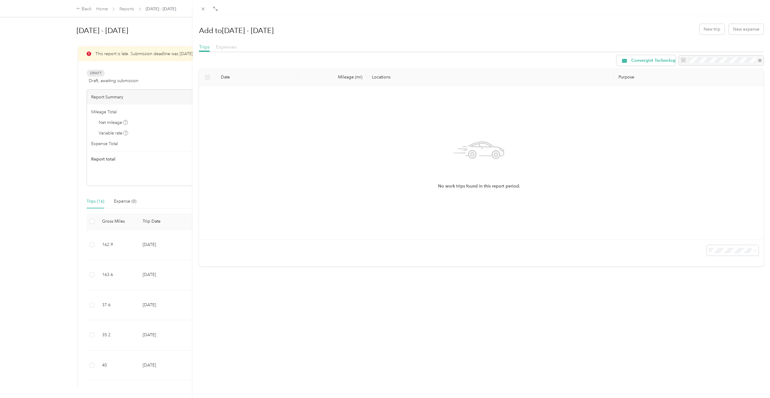
click at [227, 45] on span "Expenses" at bounding box center [226, 47] width 21 height 6
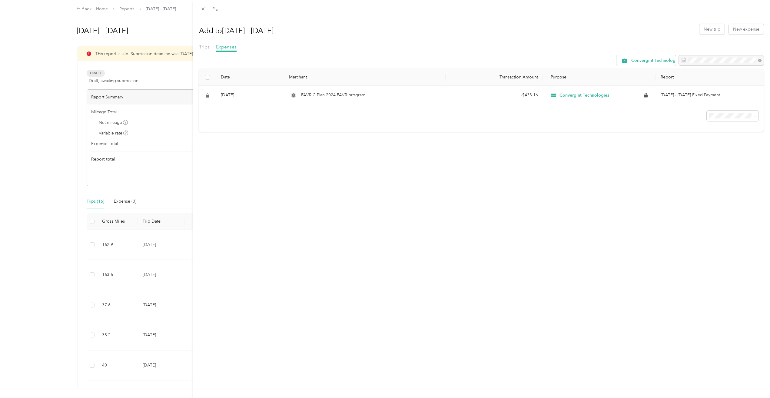
click at [209, 48] on div "Trips Expenses" at bounding box center [481, 47] width 565 height 9
click at [202, 47] on span "Trips" at bounding box center [204, 47] width 11 height 6
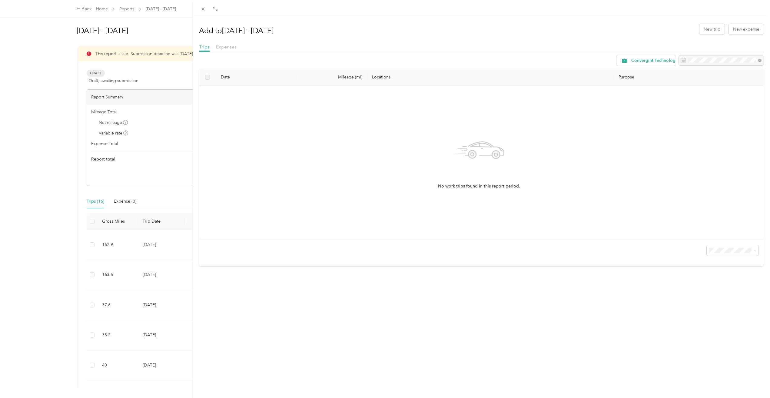
click at [104, 9] on div "Add to [DATE] - [DATE] New trip New expense Trips Expenses Convergint Technolog…" at bounding box center [385, 199] width 770 height 398
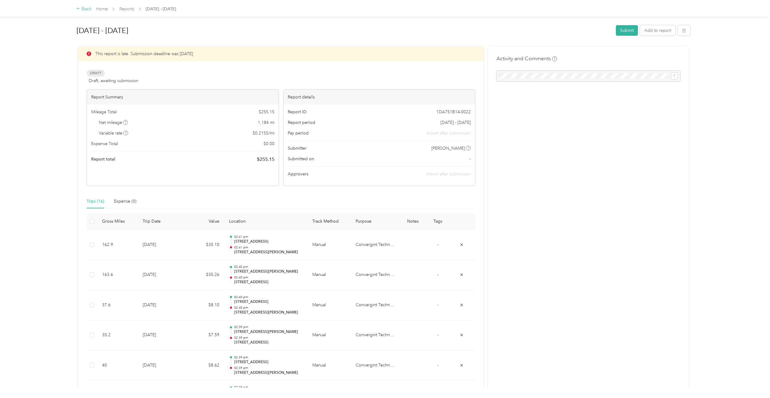
click at [86, 11] on div "Back" at bounding box center [84, 8] width 16 height 7
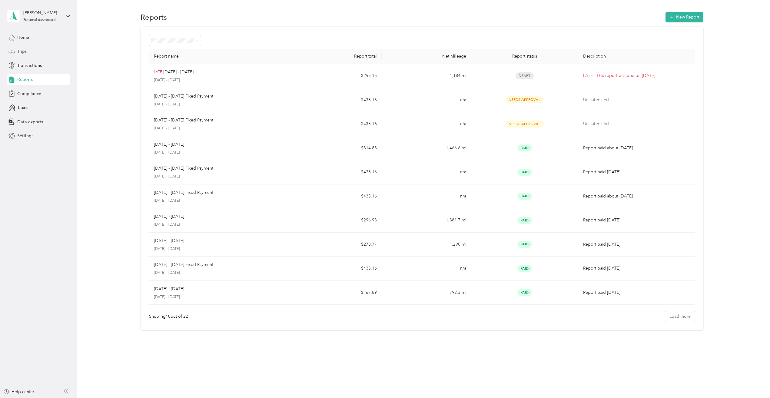
click at [35, 49] on div "Trips" at bounding box center [39, 51] width 64 height 11
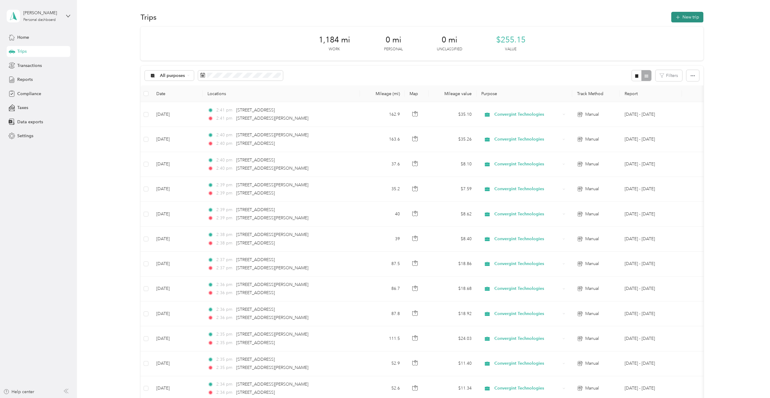
click at [691, 14] on button "New trip" at bounding box center [687, 17] width 32 height 11
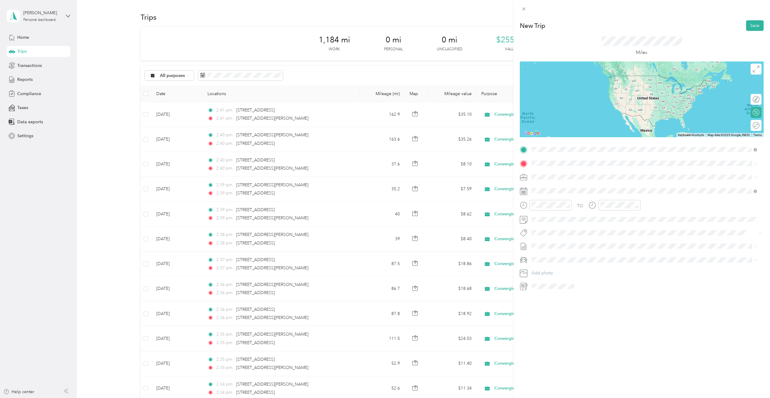
click at [572, 169] on span "[STREET_ADDRESS][US_STATE]" at bounding box center [572, 171] width 61 height 5
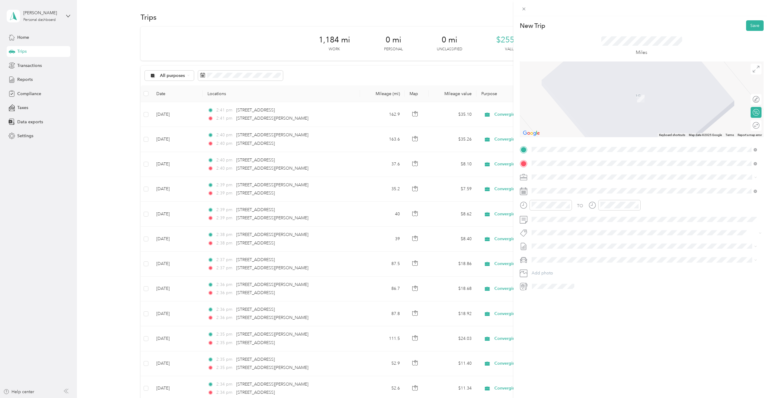
click at [570, 188] on span "[STREET_ADDRESS][US_STATE]" at bounding box center [572, 184] width 61 height 5
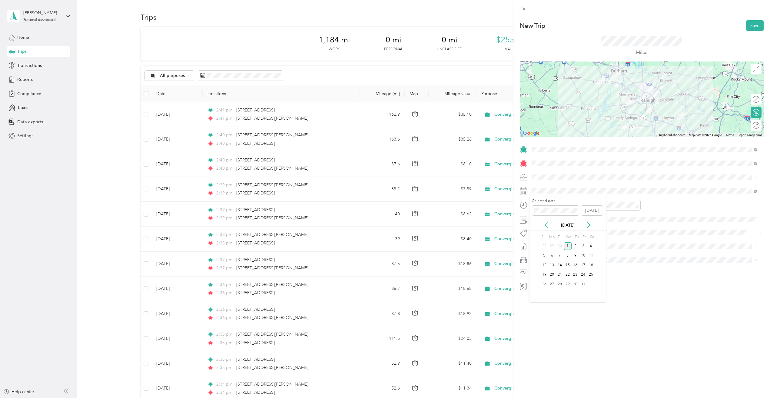
click at [546, 223] on icon at bounding box center [546, 225] width 6 height 6
click at [569, 274] on div "20" at bounding box center [567, 275] width 8 height 8
click at [751, 29] on button "Save" at bounding box center [755, 25] width 18 height 11
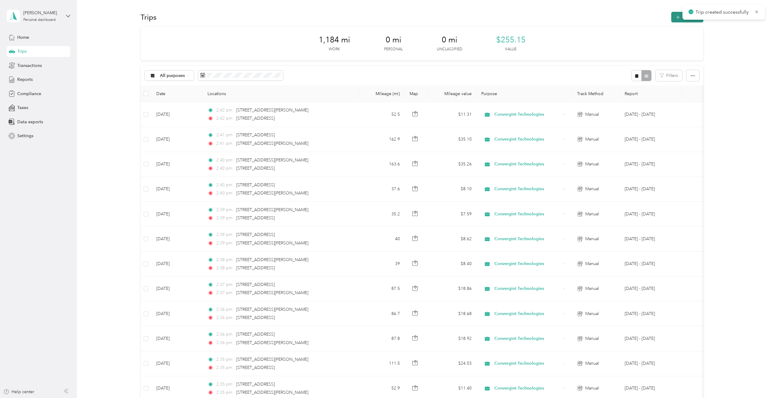
click at [676, 19] on icon "button" at bounding box center [677, 17] width 7 height 7
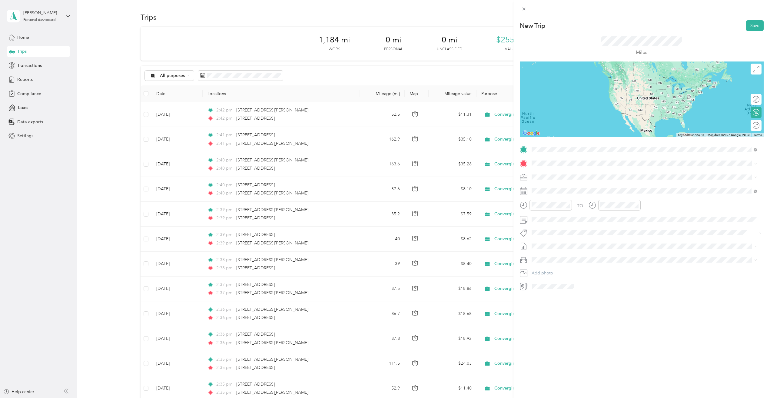
click at [565, 173] on span "[STREET_ADDRESS][US_STATE]" at bounding box center [572, 171] width 61 height 5
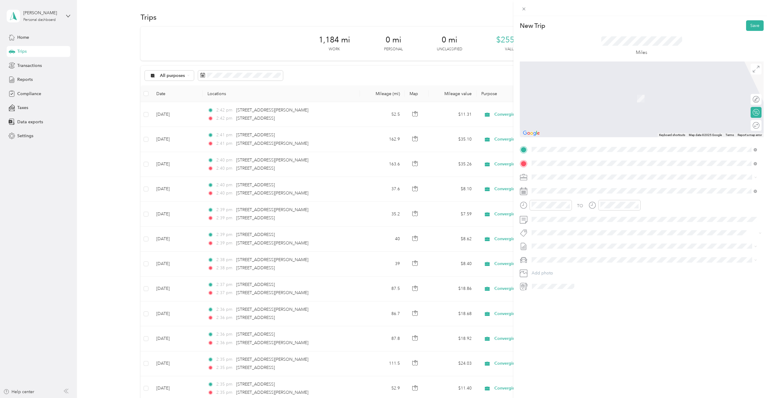
click at [568, 188] on span "[STREET_ADDRESS][US_STATE]" at bounding box center [572, 184] width 61 height 5
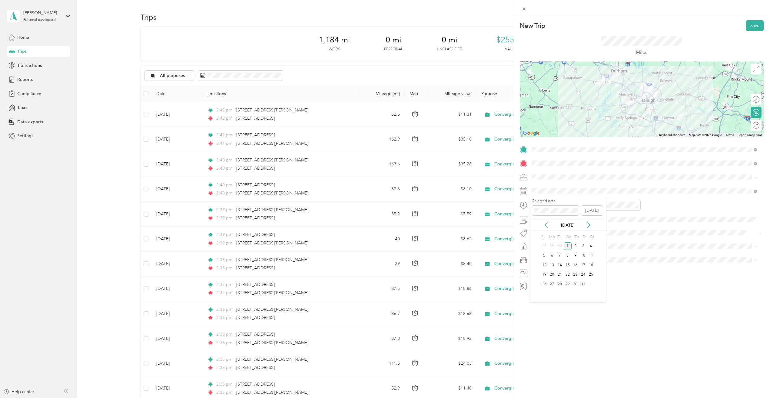
click at [546, 223] on icon at bounding box center [546, 225] width 6 height 6
click at [546, 223] on icon at bounding box center [546, 224] width 3 height 5
click at [570, 275] on div "20" at bounding box center [567, 275] width 8 height 8
click at [655, 101] on div at bounding box center [641, 99] width 244 height 76
click at [750, 26] on button "Save" at bounding box center [755, 25] width 18 height 11
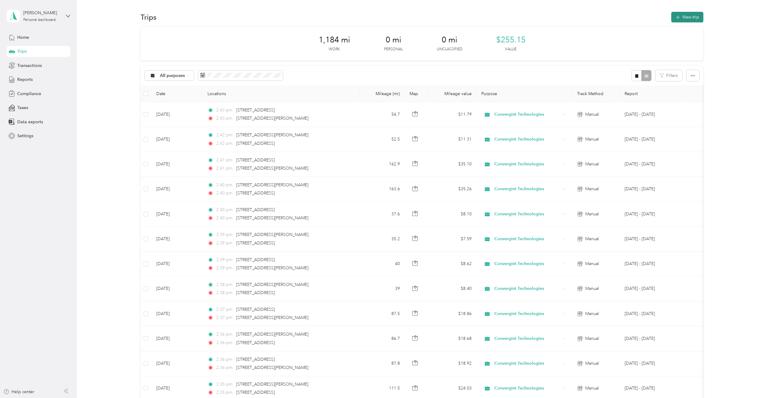
click at [685, 21] on button "New trip" at bounding box center [687, 17] width 32 height 11
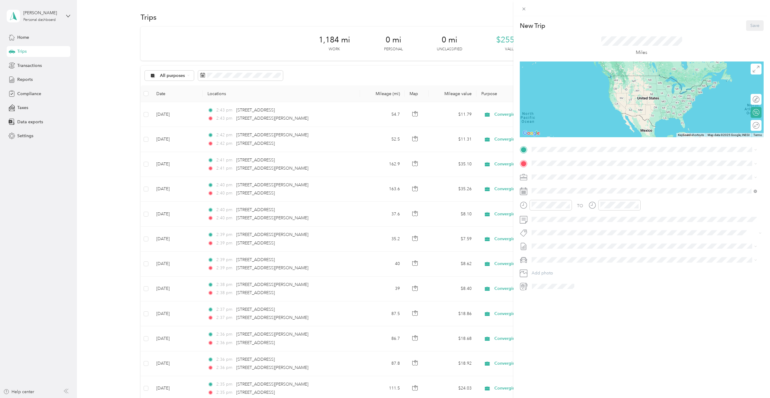
click at [559, 154] on div "TO Add photo" at bounding box center [641, 218] width 244 height 146
click at [567, 168] on div "[STREET_ADDRESS][US_STATE]" at bounding box center [643, 171] width 221 height 8
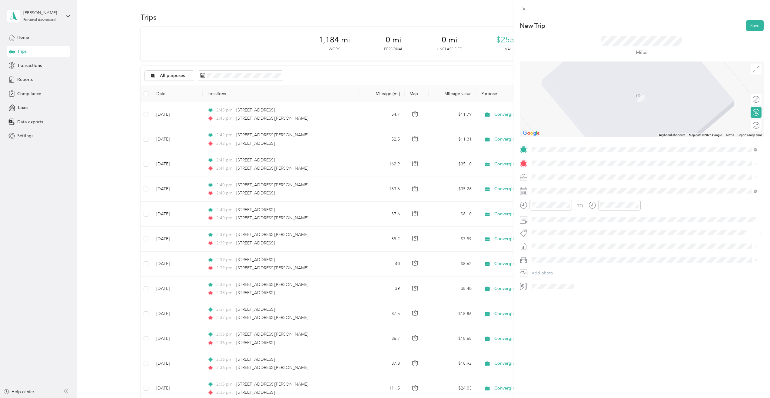
click at [571, 187] on span "[STREET_ADDRESS][US_STATE]" at bounding box center [572, 184] width 61 height 5
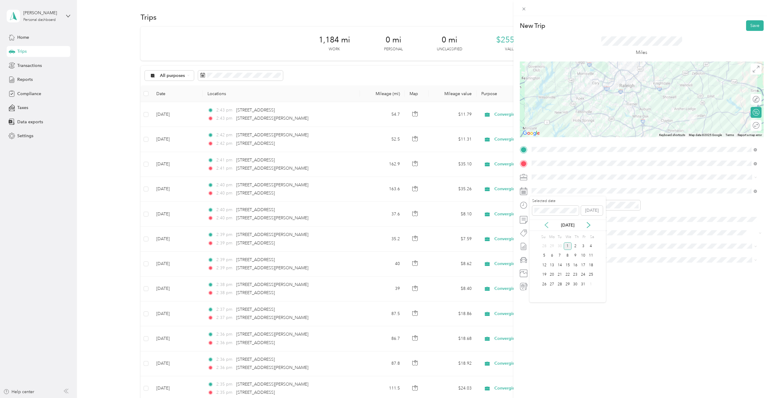
click at [547, 227] on icon at bounding box center [546, 224] width 3 height 5
click at [558, 285] on div "26" at bounding box center [560, 284] width 8 height 8
click at [752, 25] on button "Save" at bounding box center [755, 25] width 18 height 11
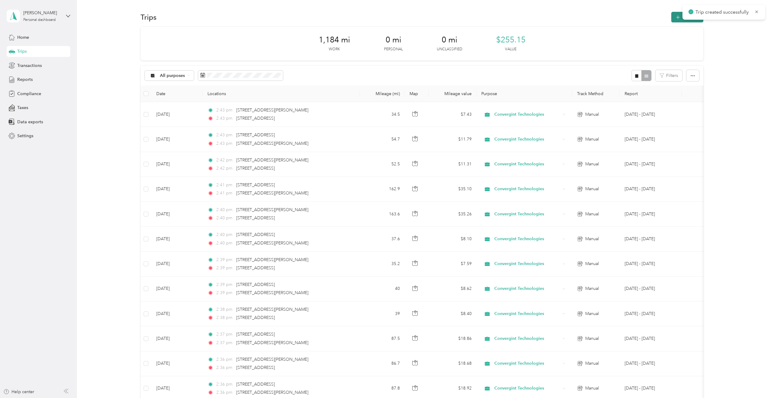
click at [678, 17] on icon "button" at bounding box center [677, 17] width 7 height 7
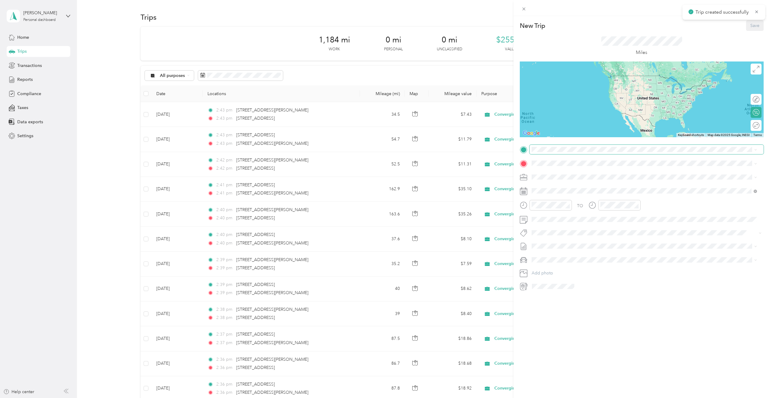
click at [581, 154] on span at bounding box center [646, 150] width 234 height 10
click at [581, 173] on span "[STREET_ADDRESS][US_STATE]" at bounding box center [572, 171] width 61 height 5
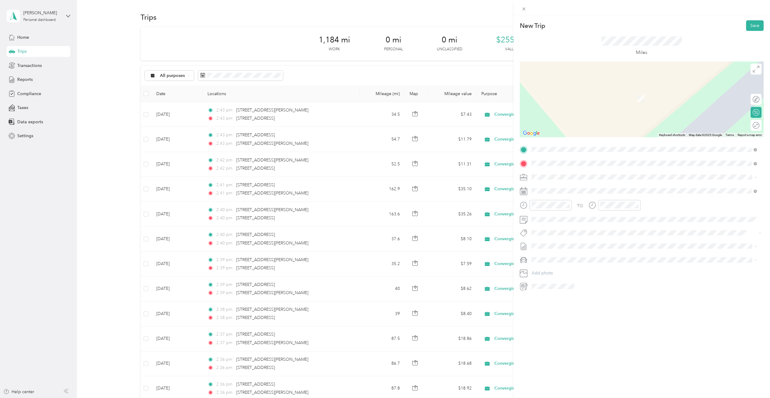
click at [603, 186] on span "[STREET_ADDRESS][US_STATE]" at bounding box center [572, 184] width 61 height 5
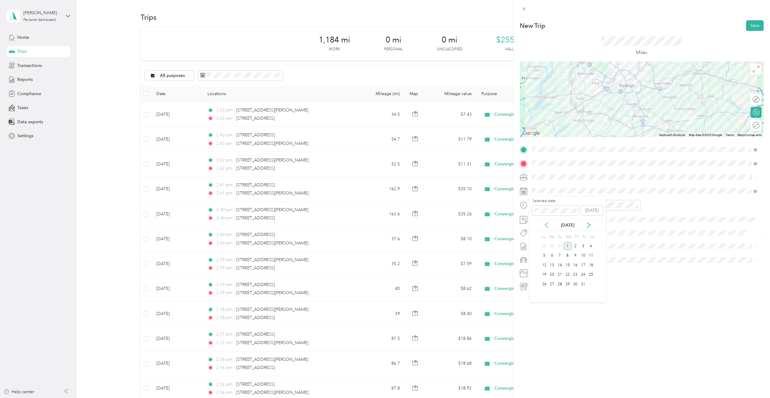
click at [545, 226] on icon at bounding box center [546, 225] width 6 height 6
click at [558, 285] on div "26" at bounding box center [560, 284] width 8 height 8
click at [749, 26] on button "Save" at bounding box center [755, 25] width 18 height 11
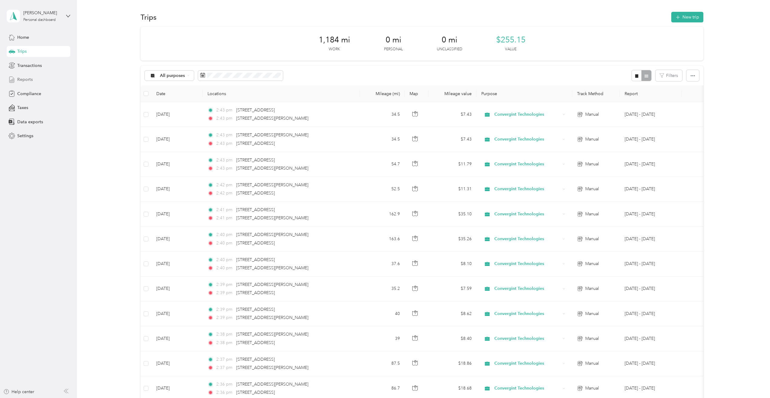
click at [34, 78] on div "Reports" at bounding box center [39, 79] width 64 height 11
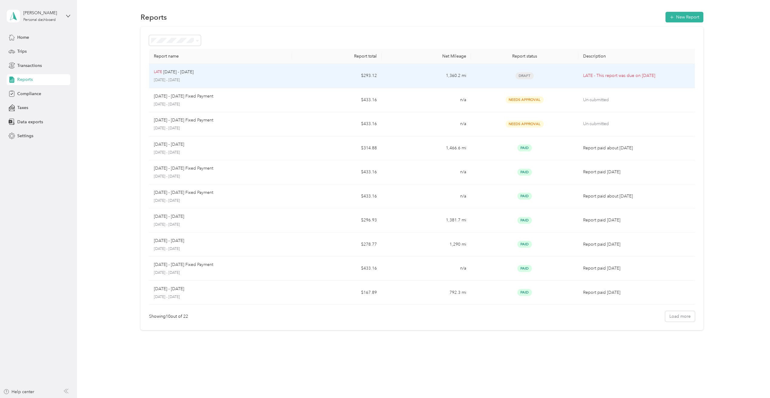
click at [623, 81] on td "LATE - This report was due on [DATE]" at bounding box center [637, 76] width 119 height 24
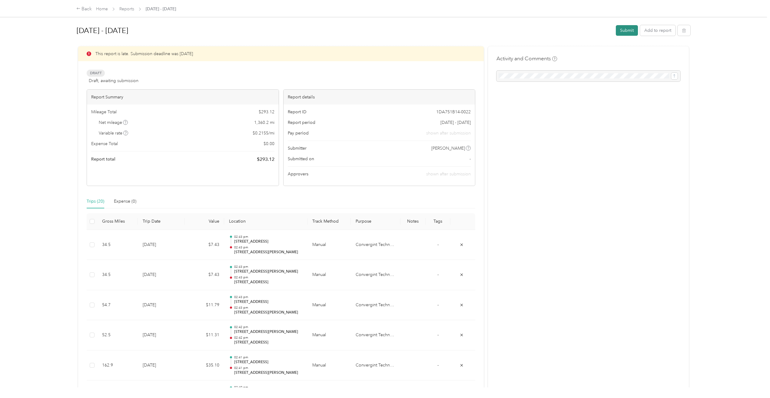
click at [623, 32] on button "Submit" at bounding box center [626, 30] width 22 height 11
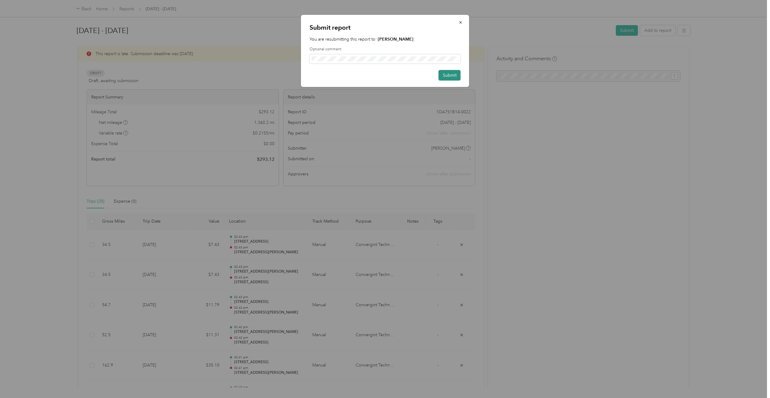
click at [452, 77] on button "Submit" at bounding box center [449, 75] width 22 height 11
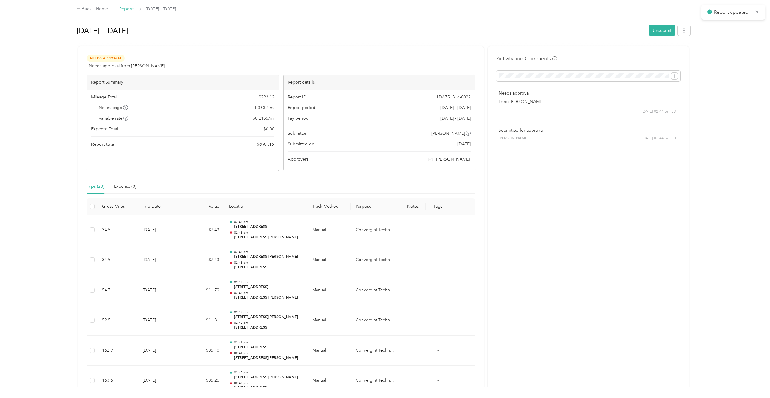
click at [129, 9] on link "Reports" at bounding box center [126, 8] width 15 height 5
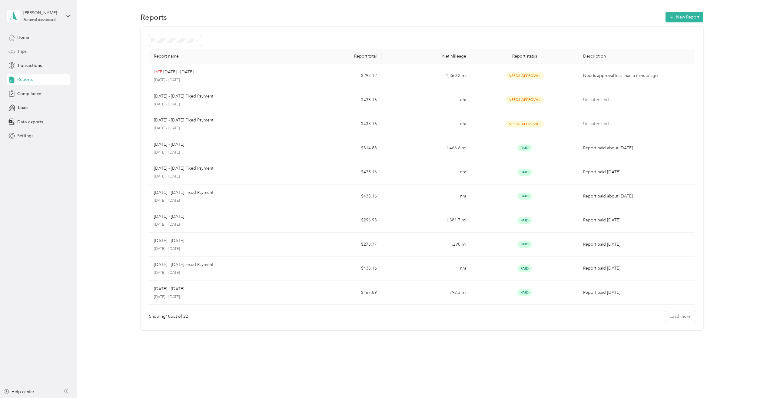
click at [25, 51] on span "Trips" at bounding box center [21, 51] width 9 height 6
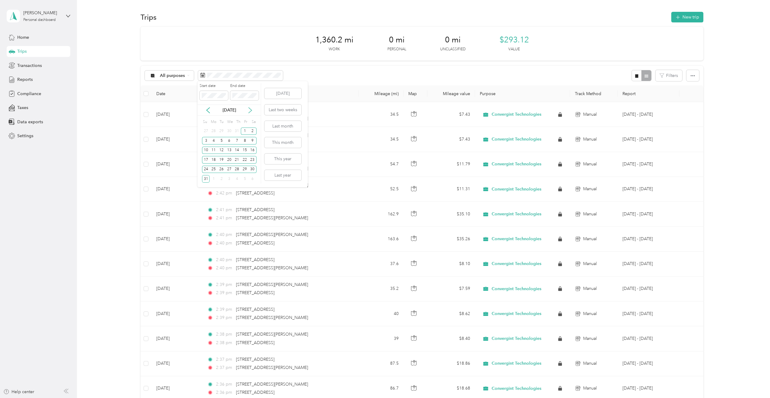
click at [251, 109] on icon at bounding box center [250, 109] width 3 height 5
click at [213, 130] on div "1" at bounding box center [213, 131] width 8 height 8
click at [221, 170] on div "30" at bounding box center [221, 170] width 8 height 8
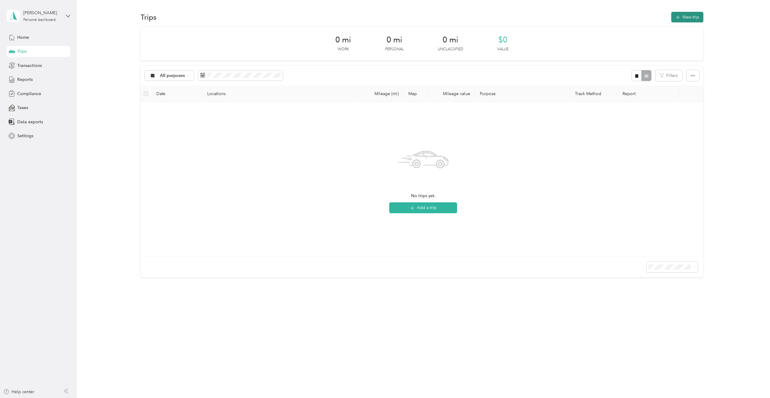
click at [691, 16] on button "New trip" at bounding box center [687, 17] width 32 height 11
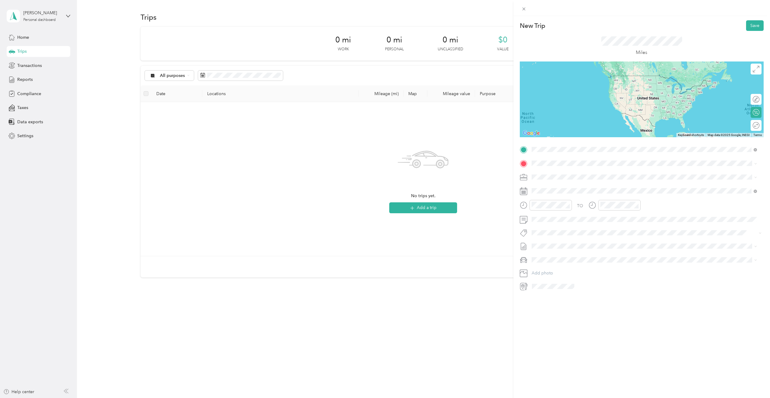
click at [568, 173] on span "[STREET_ADDRESS][US_STATE]" at bounding box center [572, 171] width 61 height 5
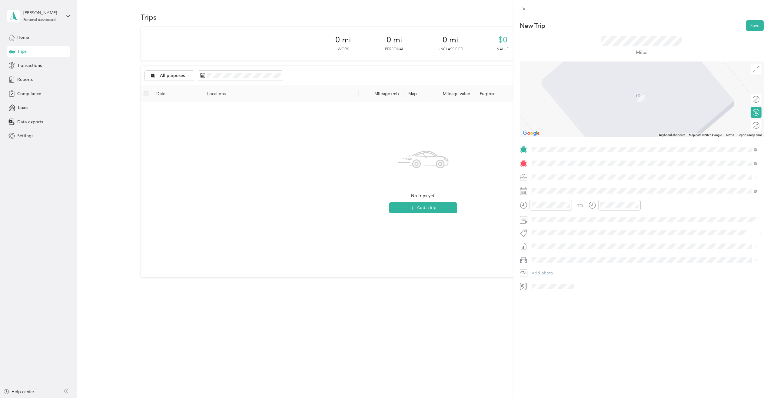
click at [576, 185] on span "[STREET_ADDRESS][PERSON_NAME][US_STATE]" at bounding box center [589, 184] width 94 height 5
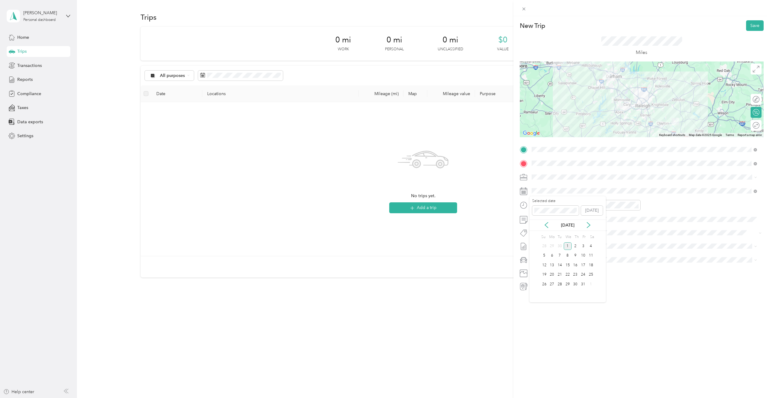
click at [542, 221] on div "[DATE]" at bounding box center [567, 224] width 76 height 11
click at [548, 225] on icon at bounding box center [546, 225] width 6 height 6
click at [553, 248] on div "1" at bounding box center [552, 246] width 8 height 8
click at [749, 29] on button "Save" at bounding box center [755, 25] width 18 height 11
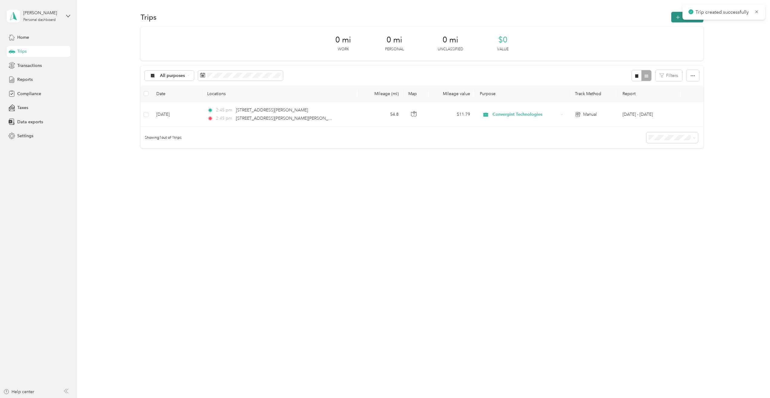
click at [678, 19] on button "New trip" at bounding box center [687, 17] width 32 height 11
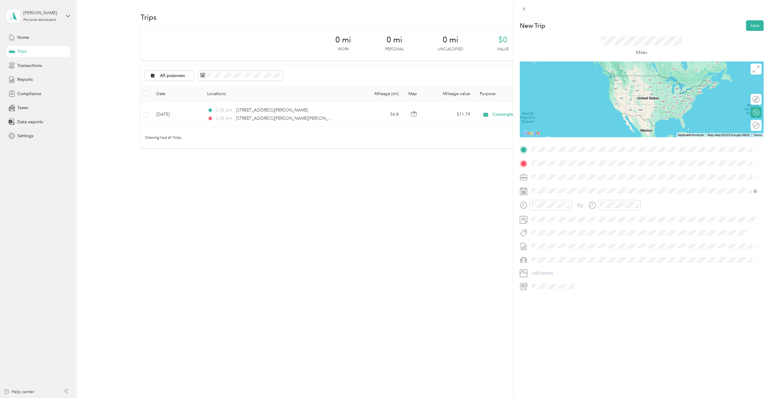
click at [573, 170] on span "[STREET_ADDRESS][PERSON_NAME][US_STATE]" at bounding box center [589, 171] width 94 height 5
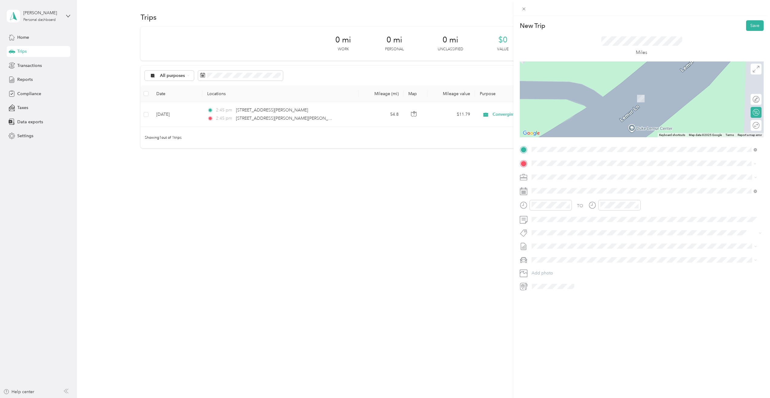
click at [570, 183] on span "[STREET_ADDRESS][US_STATE]" at bounding box center [572, 184] width 61 height 5
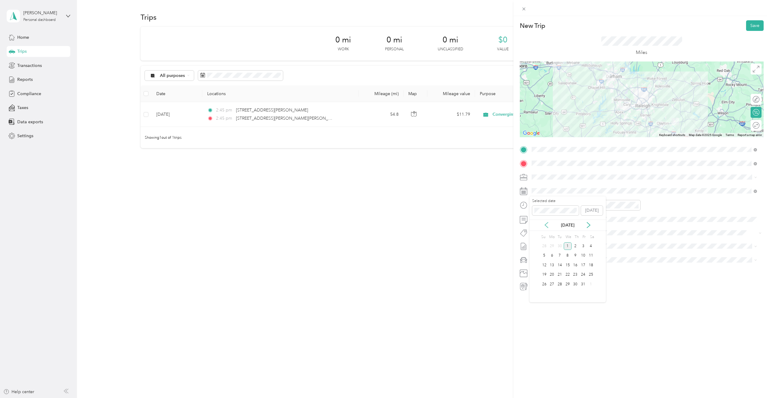
drag, startPoint x: 548, startPoint y: 221, endPoint x: 546, endPoint y: 224, distance: 3.8
click at [548, 221] on div "[DATE]" at bounding box center [567, 224] width 76 height 11
click at [546, 224] on icon at bounding box center [546, 225] width 6 height 6
click at [555, 246] on div "1" at bounding box center [552, 246] width 8 height 8
click at [748, 28] on button "Save" at bounding box center [755, 25] width 18 height 11
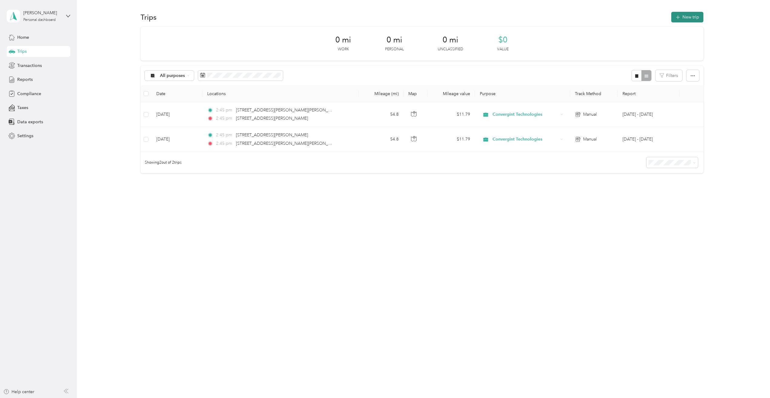
click at [696, 15] on button "New trip" at bounding box center [687, 17] width 32 height 11
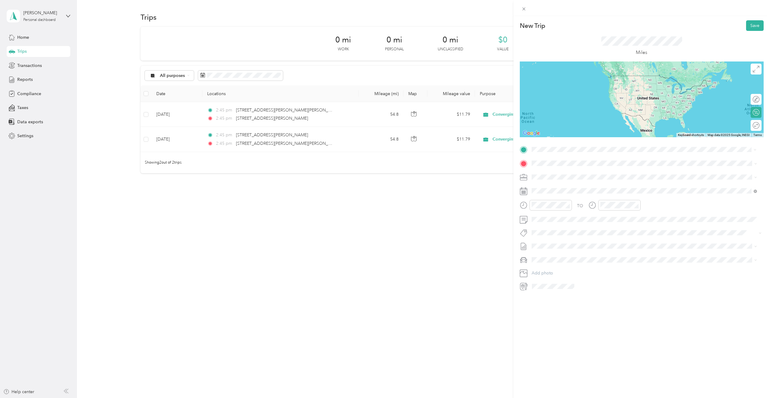
click at [576, 174] on span "[STREET_ADDRESS][US_STATE]" at bounding box center [572, 171] width 61 height 5
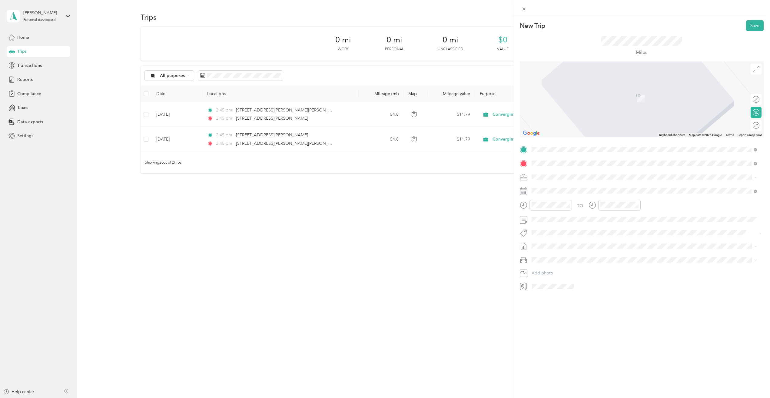
click at [574, 188] on span "[STREET_ADDRESS][US_STATE]" at bounding box center [572, 184] width 61 height 5
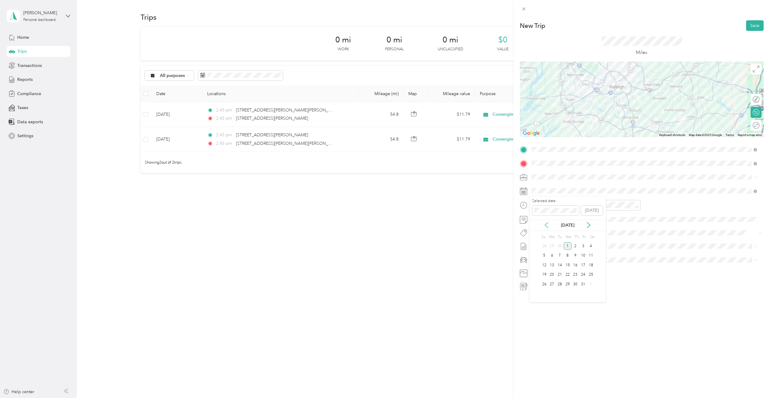
click at [546, 225] on icon at bounding box center [546, 225] width 6 height 6
click at [578, 249] on div "4" at bounding box center [575, 246] width 8 height 8
click at [625, 100] on div at bounding box center [641, 99] width 244 height 76
click at [632, 107] on div at bounding box center [641, 99] width 244 height 76
click at [640, 110] on div at bounding box center [641, 99] width 244 height 76
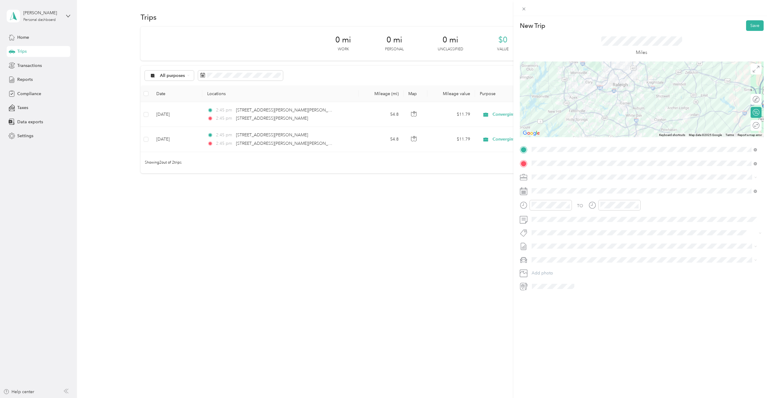
click at [632, 90] on div at bounding box center [641, 99] width 244 height 76
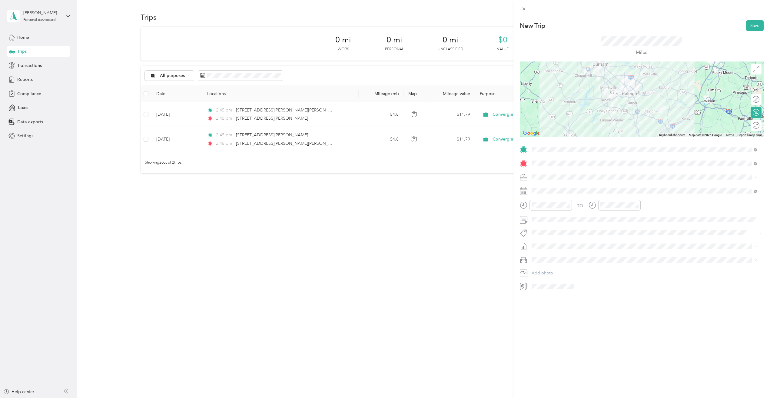
click at [626, 97] on div at bounding box center [641, 99] width 244 height 76
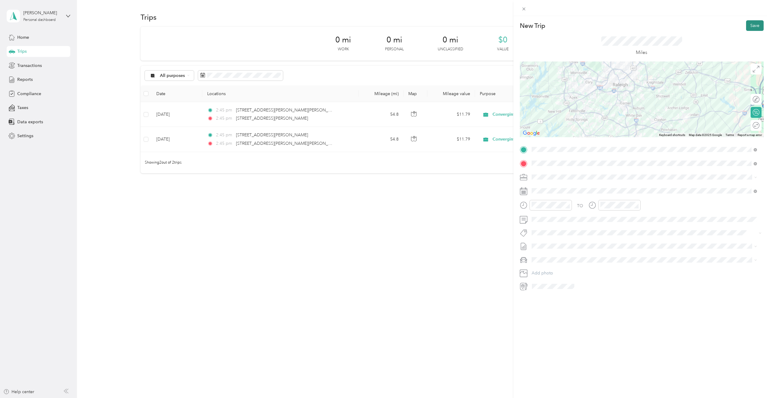
click at [747, 27] on button "Save" at bounding box center [755, 25] width 18 height 11
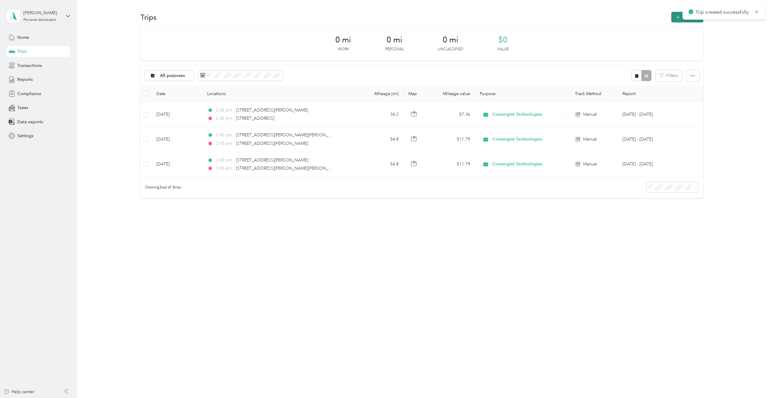
click at [679, 16] on icon "button" at bounding box center [677, 17] width 7 height 7
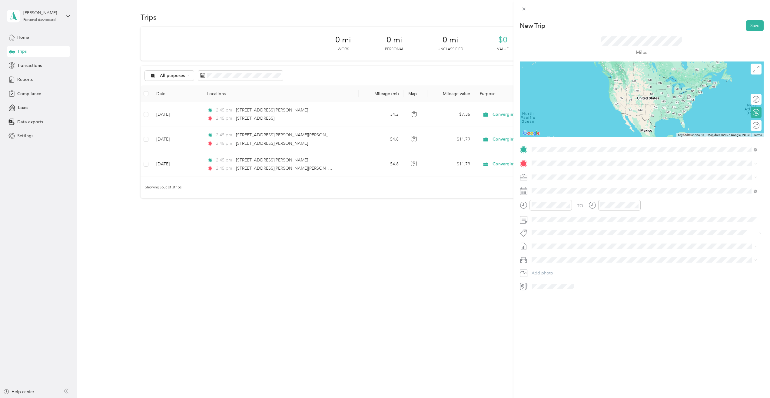
click at [562, 174] on span "[STREET_ADDRESS][US_STATE]" at bounding box center [572, 171] width 61 height 5
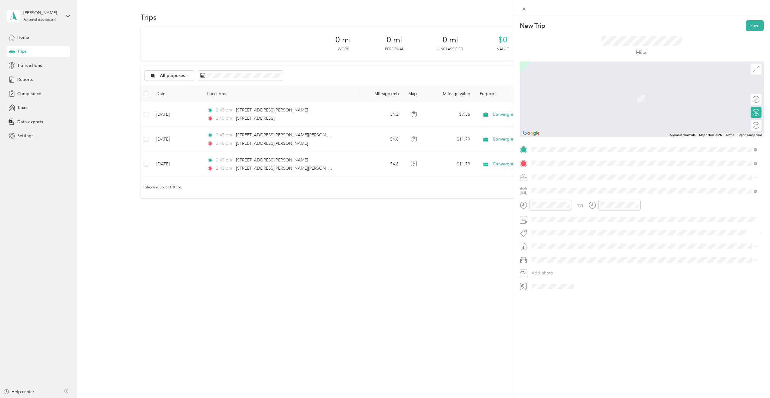
click at [560, 183] on span "[STREET_ADDRESS][US_STATE]" at bounding box center [572, 184] width 61 height 5
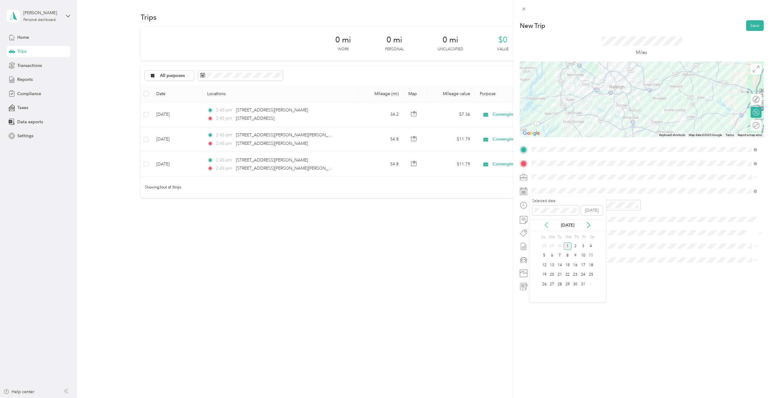
click at [546, 226] on icon at bounding box center [546, 225] width 6 height 6
click at [575, 245] on div "4" at bounding box center [575, 246] width 8 height 8
click at [624, 98] on div at bounding box center [641, 99] width 244 height 76
click at [749, 21] on button "Save" at bounding box center [755, 25] width 18 height 11
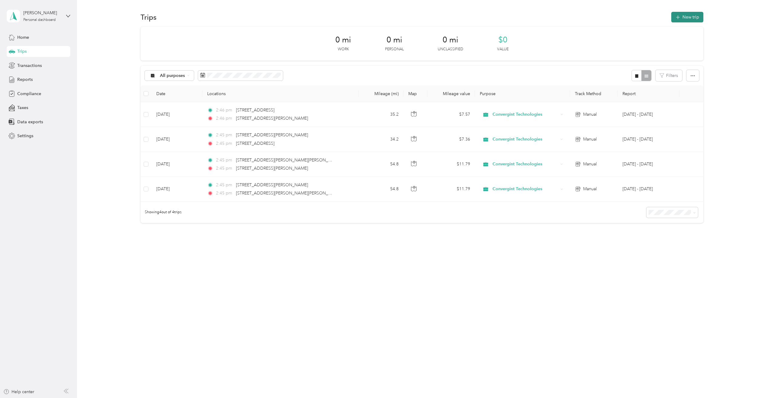
click at [701, 18] on button "New trip" at bounding box center [687, 17] width 32 height 11
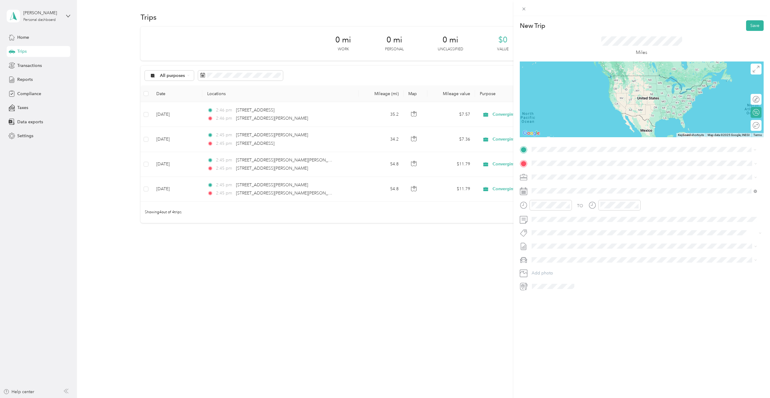
click at [566, 173] on span "[STREET_ADDRESS][US_STATE]" at bounding box center [572, 171] width 61 height 5
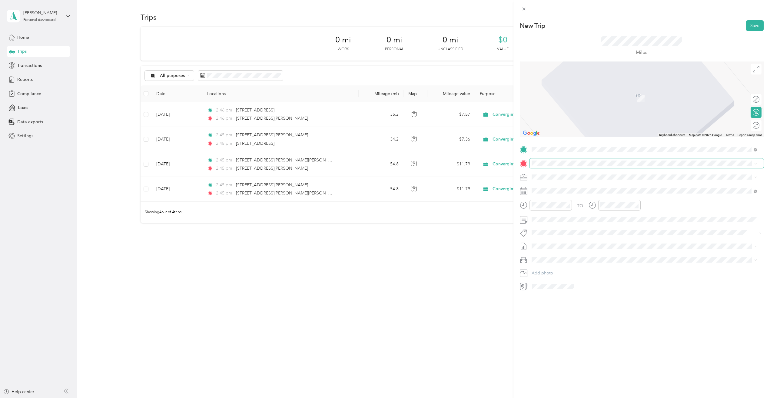
click at [564, 160] on span at bounding box center [646, 163] width 234 height 10
click at [570, 188] on span "[STREET_ADDRESS][PERSON_NAME][US_STATE]" at bounding box center [589, 184] width 94 height 5
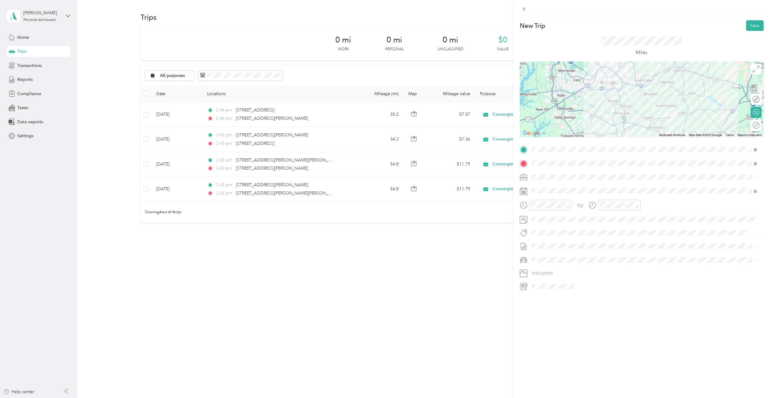
click at [630, 84] on div at bounding box center [641, 99] width 244 height 76
click at [637, 85] on div at bounding box center [641, 99] width 244 height 76
click at [563, 186] on span at bounding box center [646, 191] width 234 height 10
click at [543, 223] on icon at bounding box center [546, 225] width 6 height 6
click at [585, 246] on div "5" at bounding box center [583, 246] width 8 height 8
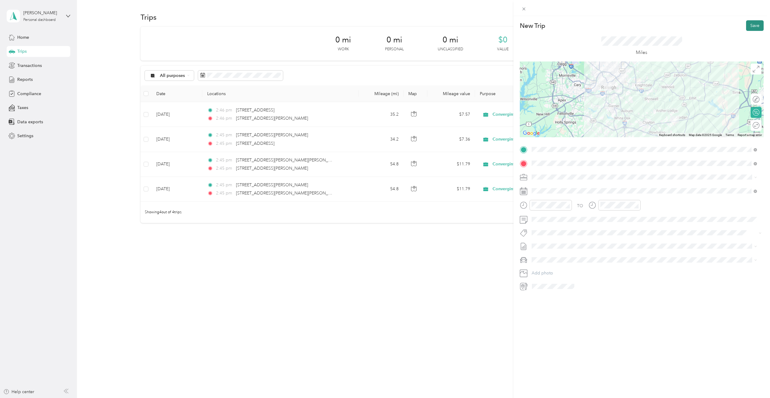
click at [751, 22] on button "Save" at bounding box center [755, 25] width 18 height 11
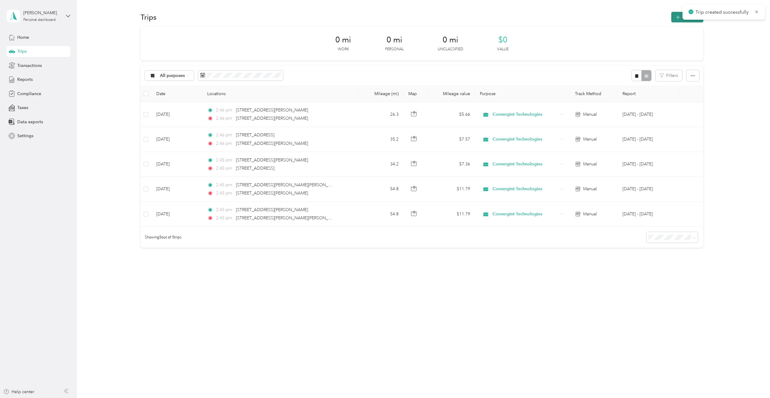
click at [677, 17] on icon "button" at bounding box center [677, 17] width 7 height 7
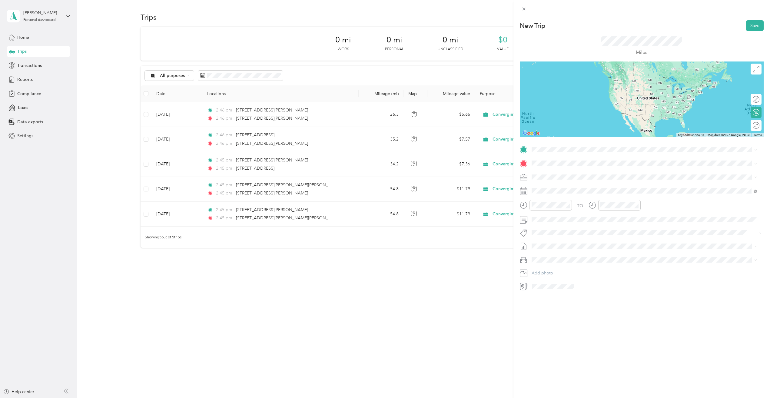
click at [567, 174] on span "[STREET_ADDRESS][PERSON_NAME][US_STATE]" at bounding box center [589, 170] width 94 height 5
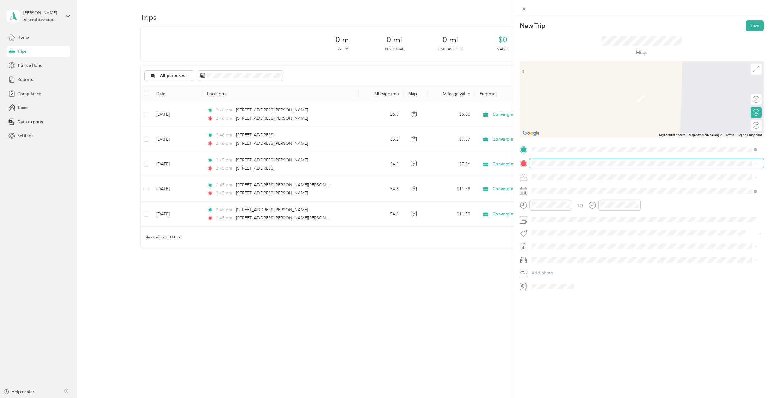
click at [565, 166] on span at bounding box center [646, 163] width 234 height 10
click at [563, 186] on span "[STREET_ADDRESS][US_STATE]" at bounding box center [572, 184] width 61 height 5
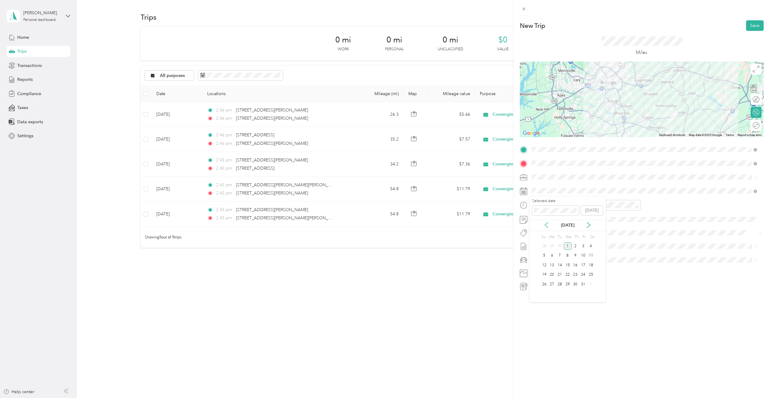
click at [548, 223] on icon at bounding box center [546, 225] width 6 height 6
click at [582, 243] on div "5" at bounding box center [583, 246] width 8 height 8
click at [646, 89] on div at bounding box center [641, 99] width 244 height 76
click at [647, 90] on div at bounding box center [641, 99] width 244 height 76
click at [749, 26] on button "Save" at bounding box center [755, 25] width 18 height 11
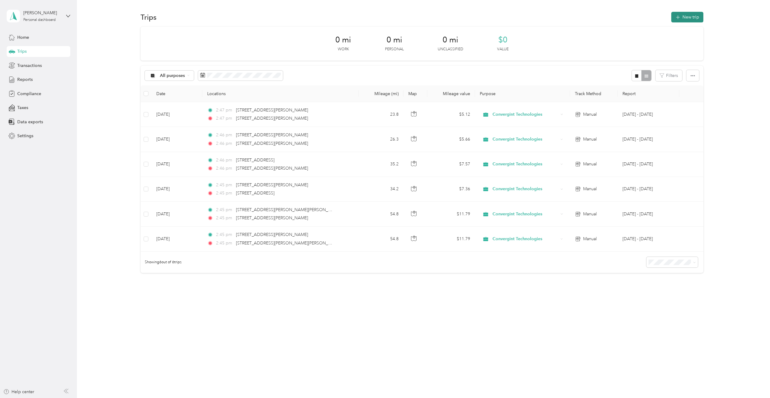
click at [698, 19] on button "New trip" at bounding box center [687, 17] width 32 height 11
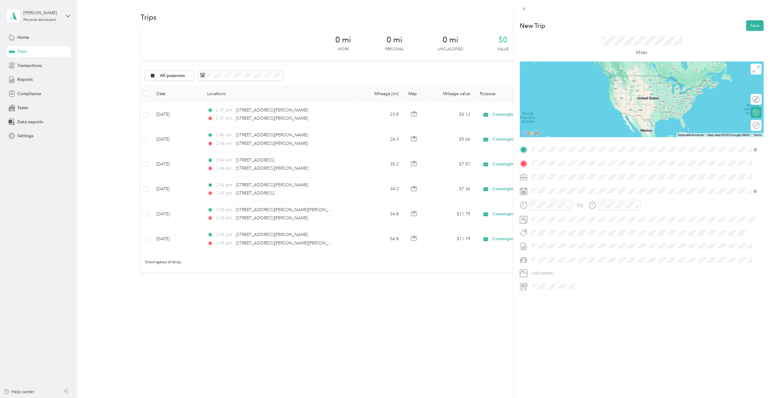
click at [556, 172] on span "[STREET_ADDRESS][US_STATE]" at bounding box center [572, 171] width 61 height 5
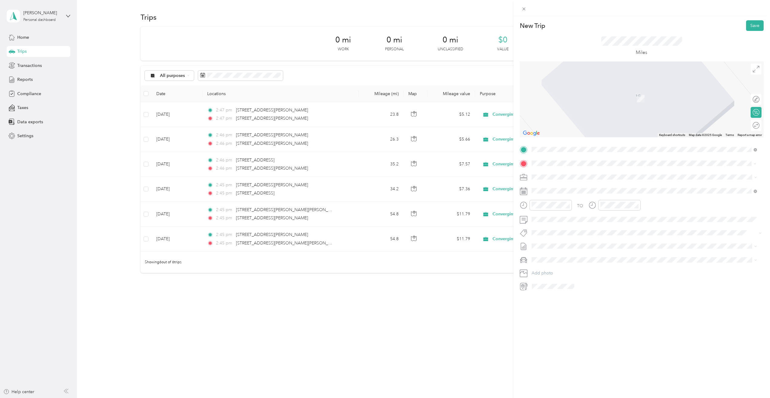
click at [558, 179] on li "[STREET_ADDRESS][US_STATE]" at bounding box center [643, 185] width 229 height 12
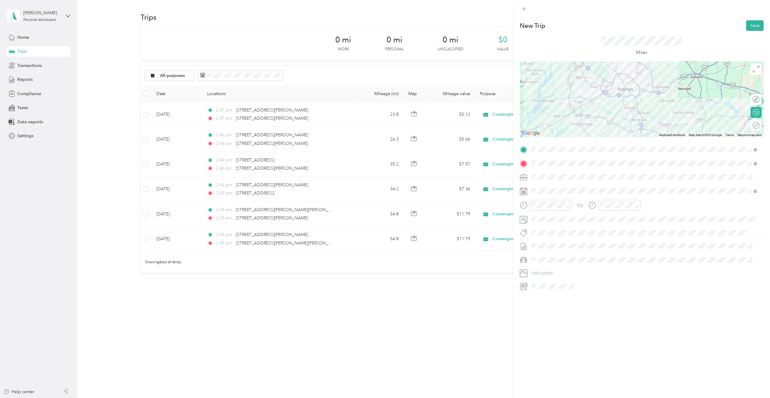
click at [565, 189] on span "Convergint Technologies" at bounding box center [557, 187] width 48 height 5
click at [547, 222] on icon at bounding box center [546, 225] width 6 height 6
click at [567, 256] on div "10" at bounding box center [567, 256] width 8 height 8
click at [749, 25] on button "Save" at bounding box center [755, 25] width 18 height 11
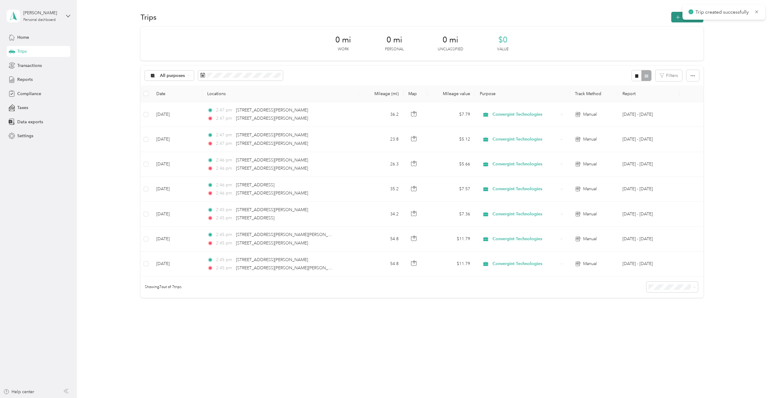
click at [678, 18] on button "New trip" at bounding box center [687, 17] width 32 height 11
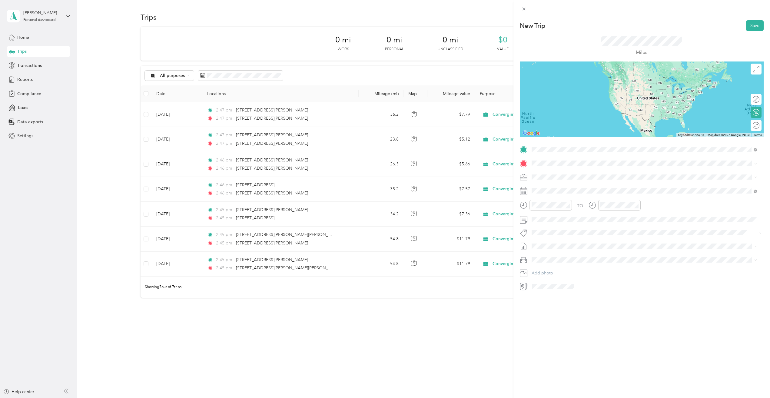
click at [568, 174] on span "[STREET_ADDRESS][US_STATE]" at bounding box center [572, 171] width 61 height 5
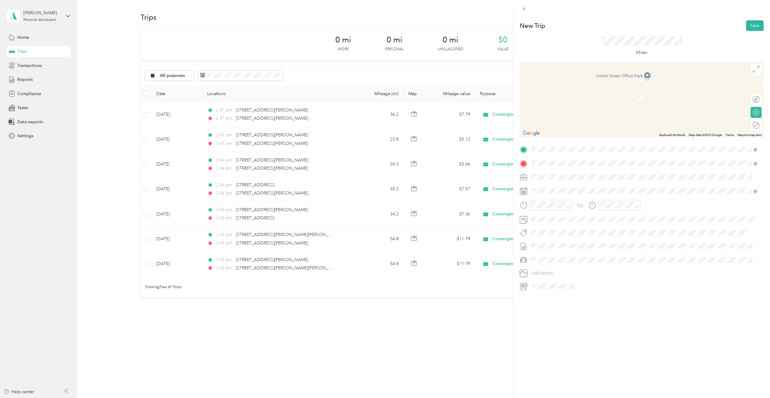
click at [570, 186] on span "[STREET_ADDRESS][US_STATE]" at bounding box center [572, 184] width 61 height 5
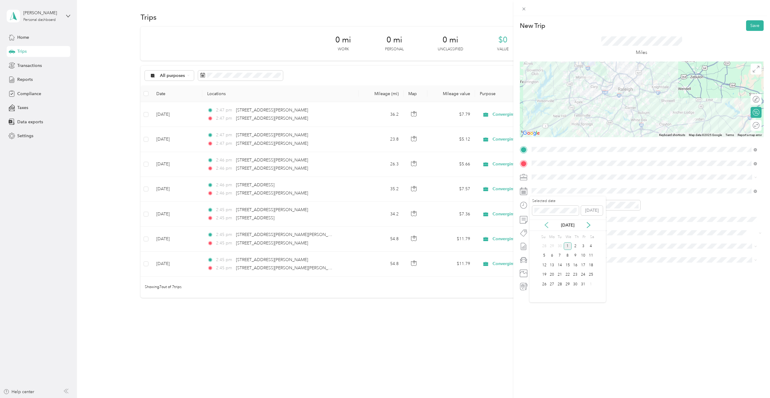
click at [547, 227] on icon at bounding box center [546, 224] width 3 height 5
click at [569, 254] on div "10" at bounding box center [567, 256] width 8 height 8
click at [748, 28] on button "Save" at bounding box center [755, 25] width 18 height 11
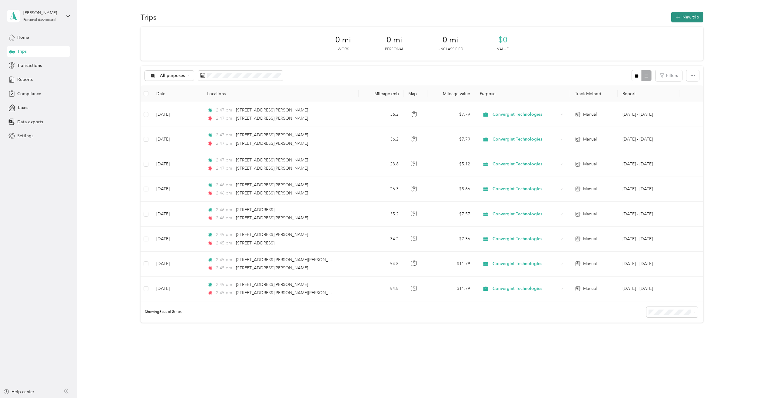
click at [685, 17] on button "New trip" at bounding box center [687, 17] width 32 height 11
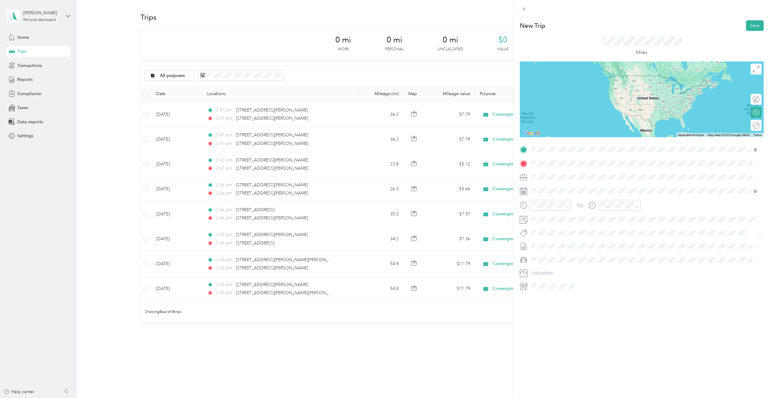
click at [558, 172] on span "[STREET_ADDRESS][US_STATE]" at bounding box center [572, 171] width 61 height 5
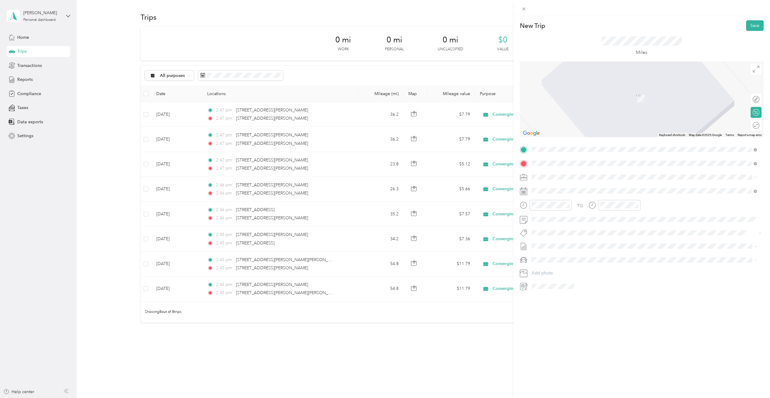
click at [565, 188] on span "[STREET_ADDRESS][US_STATE]" at bounding box center [572, 184] width 61 height 5
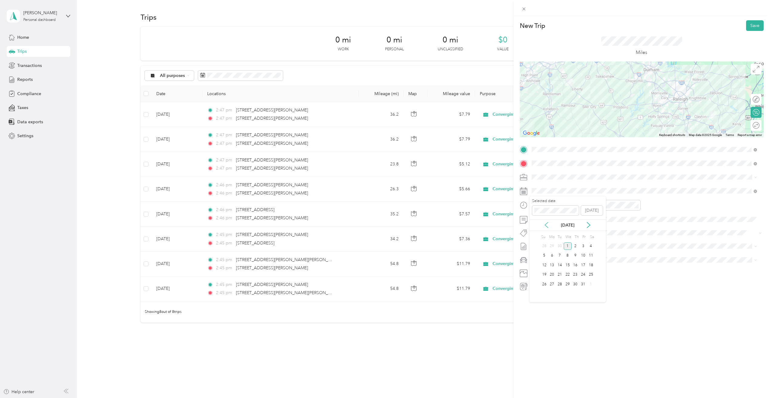
click at [547, 226] on icon at bounding box center [546, 225] width 6 height 6
click at [558, 255] on div "9" at bounding box center [560, 256] width 8 height 8
click at [752, 27] on button "Save" at bounding box center [755, 25] width 18 height 11
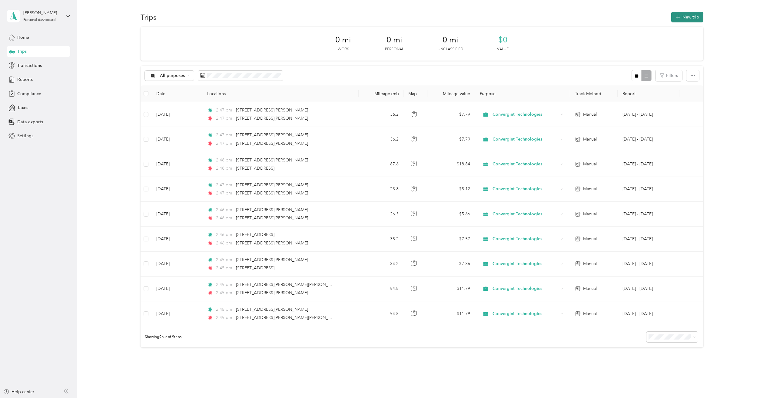
click at [689, 19] on button "New trip" at bounding box center [687, 17] width 32 height 11
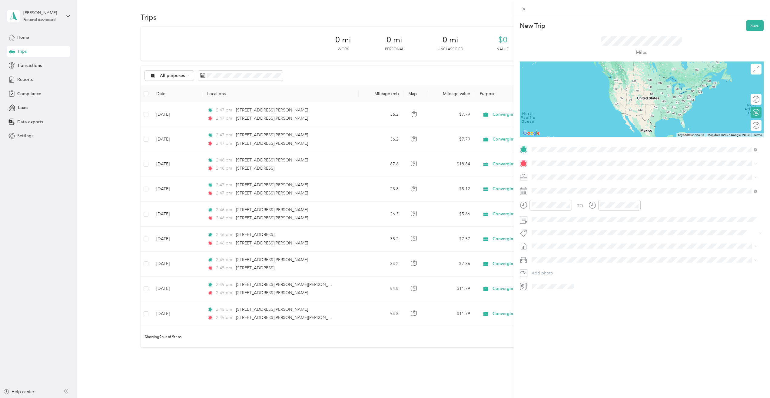
click at [571, 174] on span "[STREET_ADDRESS][US_STATE]" at bounding box center [572, 171] width 61 height 5
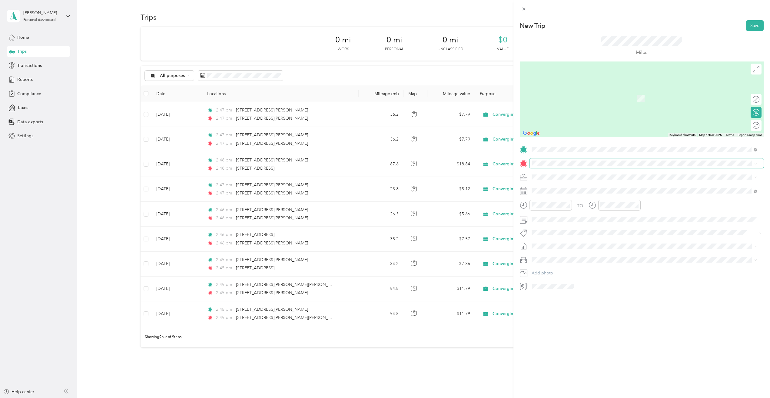
click at [568, 167] on span at bounding box center [646, 163] width 234 height 10
click at [568, 166] on span at bounding box center [646, 163] width 234 height 10
click at [569, 186] on span "[STREET_ADDRESS][US_STATE]" at bounding box center [572, 184] width 61 height 5
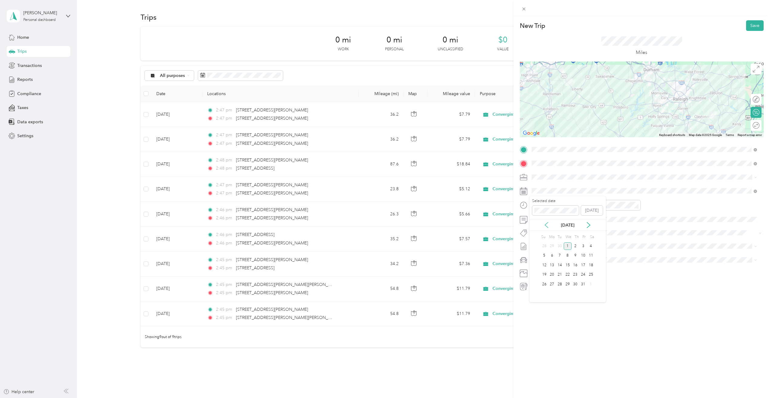
click at [544, 223] on icon at bounding box center [546, 225] width 6 height 6
click at [559, 258] on div "9" at bounding box center [560, 256] width 8 height 8
click at [750, 22] on button "Save" at bounding box center [755, 25] width 18 height 11
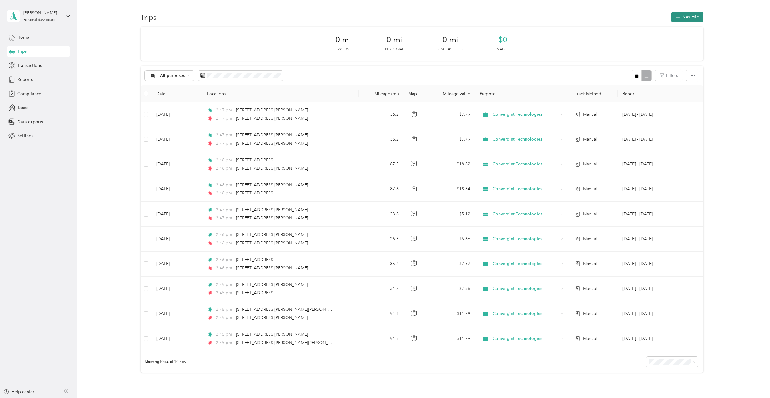
click at [694, 18] on button "New trip" at bounding box center [687, 17] width 32 height 11
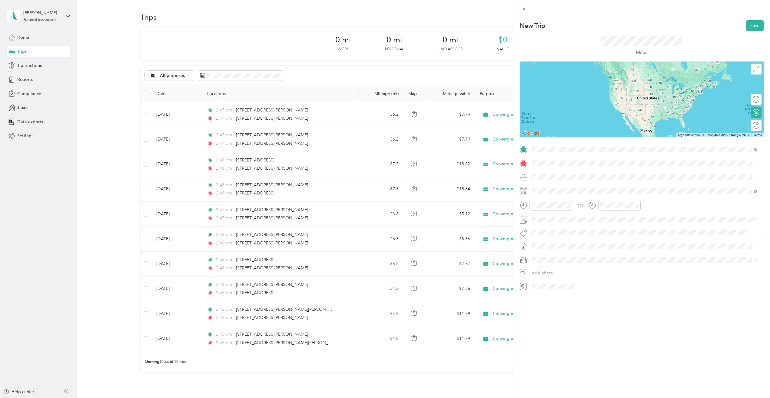
click at [573, 170] on span "[STREET_ADDRESS][US_STATE]" at bounding box center [572, 171] width 61 height 5
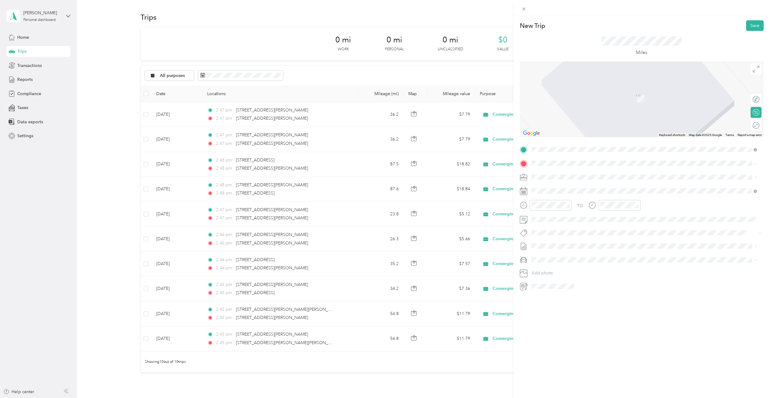
click at [565, 184] on span "[STREET_ADDRESS][US_STATE]" at bounding box center [572, 184] width 61 height 5
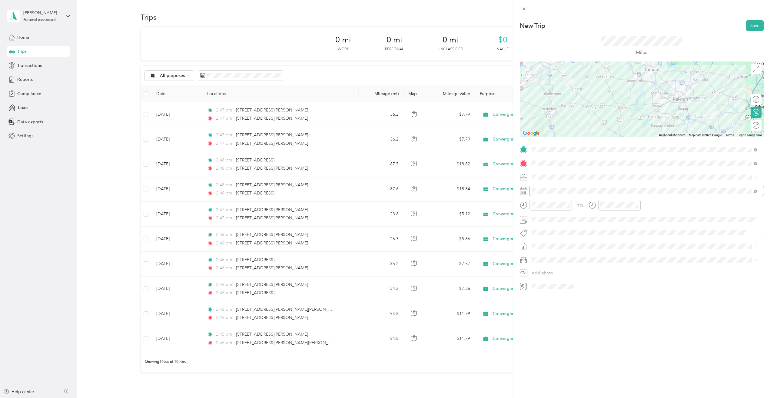
click at [562, 186] on span at bounding box center [646, 191] width 234 height 10
click at [548, 223] on icon at bounding box center [546, 225] width 6 height 6
click at [555, 267] on div "15" at bounding box center [552, 265] width 8 height 8
click at [751, 24] on button "Save" at bounding box center [755, 25] width 18 height 11
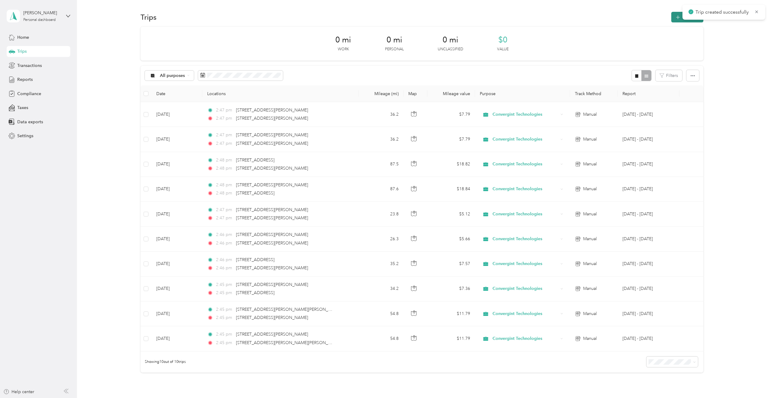
click at [675, 20] on button "New trip" at bounding box center [687, 17] width 32 height 11
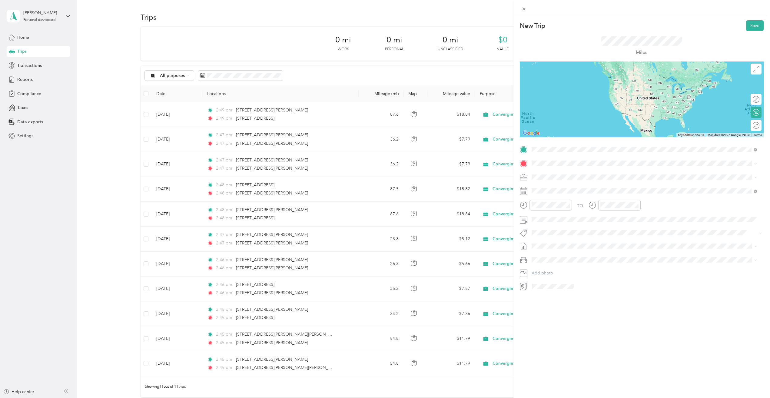
click at [573, 174] on span "[STREET_ADDRESS][US_STATE]" at bounding box center [572, 171] width 61 height 5
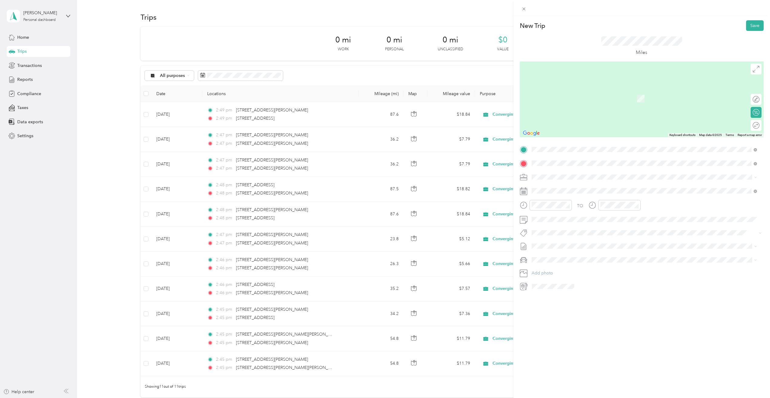
click at [610, 180] on li "[STREET_ADDRESS][US_STATE]" at bounding box center [643, 185] width 229 height 12
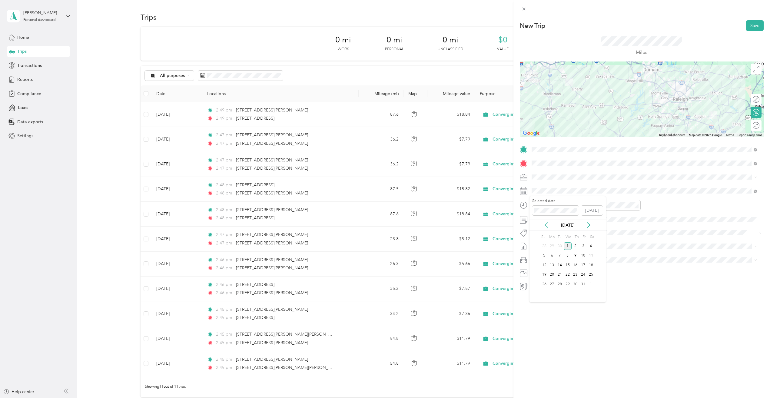
click at [545, 223] on icon at bounding box center [546, 225] width 6 height 6
click at [552, 266] on div "15" at bounding box center [552, 265] width 8 height 8
click at [665, 102] on div at bounding box center [641, 99] width 244 height 76
click at [750, 24] on button "Save" at bounding box center [755, 25] width 18 height 11
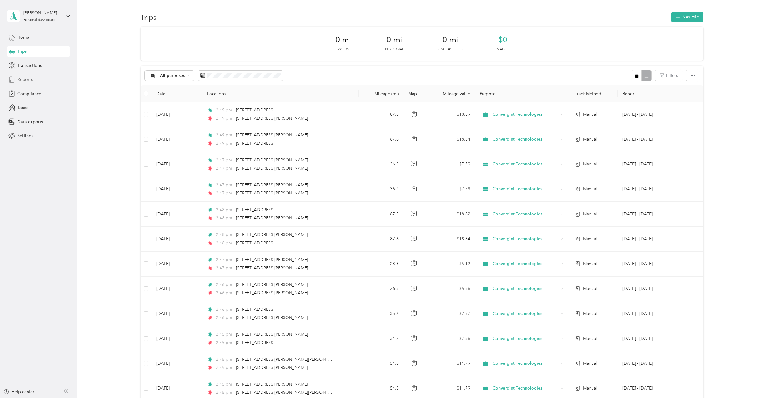
click at [37, 79] on div "Reports" at bounding box center [39, 79] width 64 height 11
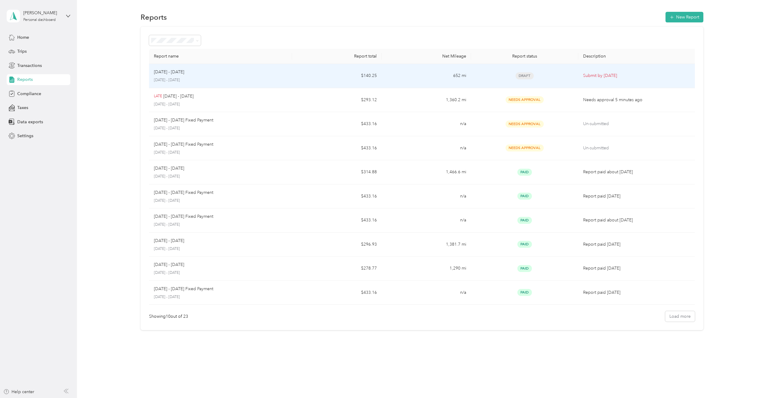
click at [217, 74] on div "[DATE] - [DATE]" at bounding box center [220, 72] width 133 height 7
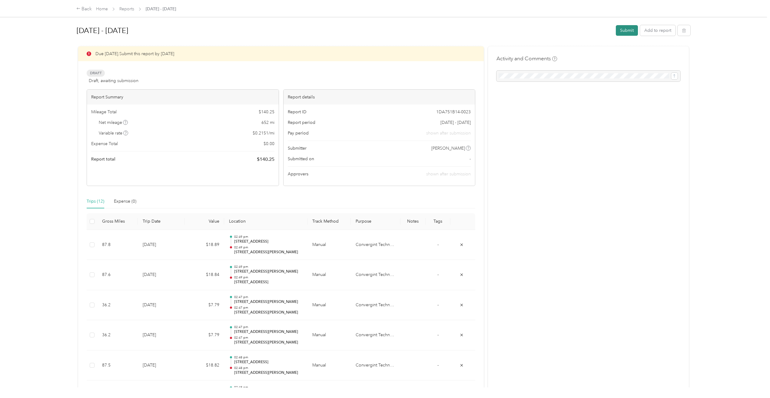
click at [630, 31] on button "Submit" at bounding box center [626, 30] width 22 height 11
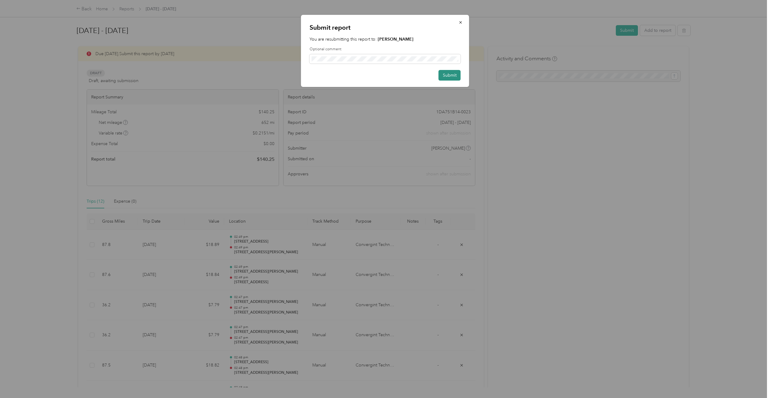
click at [450, 77] on button "Submit" at bounding box center [449, 75] width 22 height 11
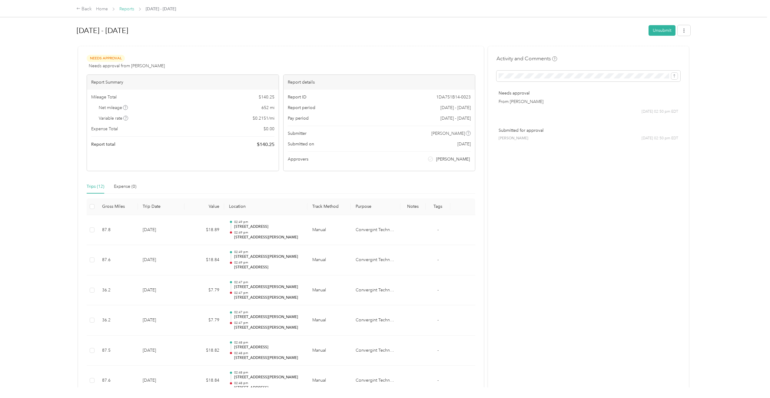
click at [127, 8] on link "Reports" at bounding box center [126, 8] width 15 height 5
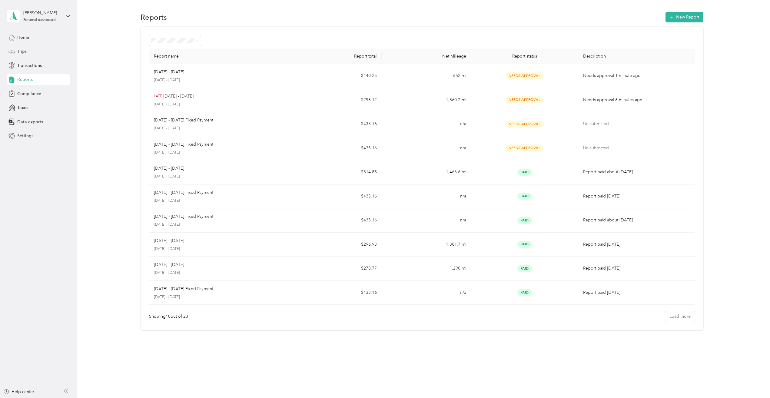
click at [33, 49] on div "Trips" at bounding box center [39, 51] width 64 height 11
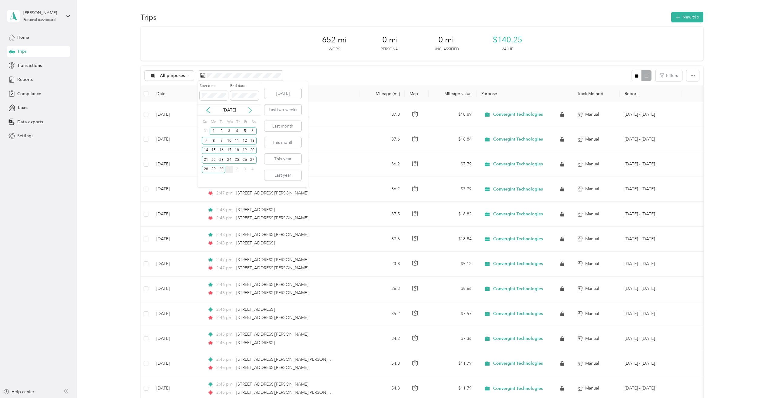
click at [251, 111] on icon at bounding box center [250, 109] width 3 height 5
click at [229, 131] on div "1" at bounding box center [229, 131] width 8 height 8
click at [243, 170] on div "31" at bounding box center [245, 170] width 8 height 8
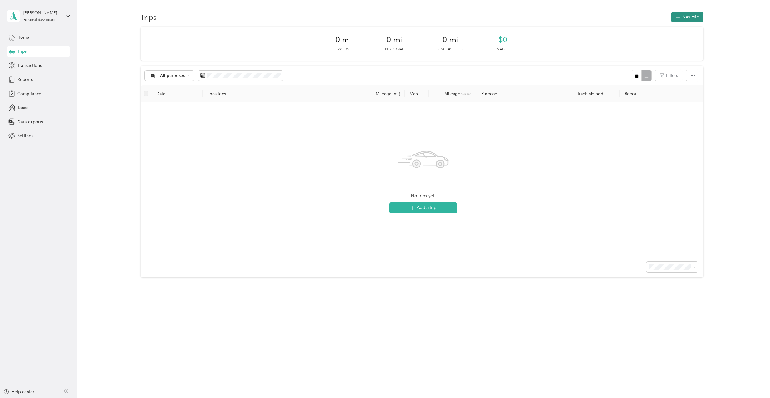
click at [692, 18] on button "New trip" at bounding box center [687, 17] width 32 height 11
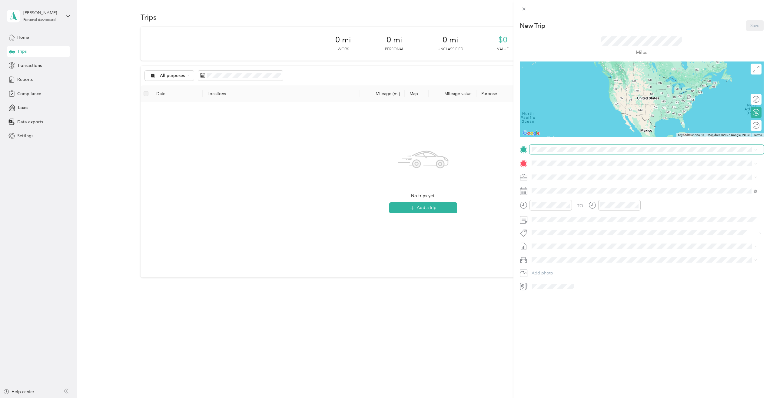
click at [568, 153] on span at bounding box center [646, 150] width 234 height 10
click at [581, 174] on span "[STREET_ADDRESS][US_STATE]" at bounding box center [572, 171] width 61 height 5
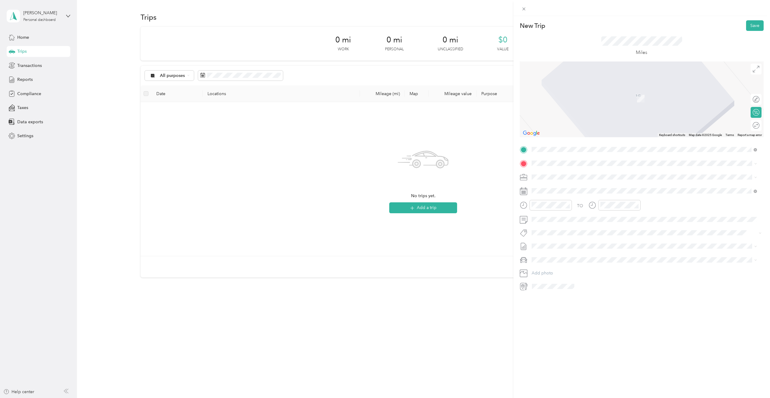
click at [576, 185] on span "[STREET_ADDRESS][US_STATE]" at bounding box center [572, 184] width 61 height 5
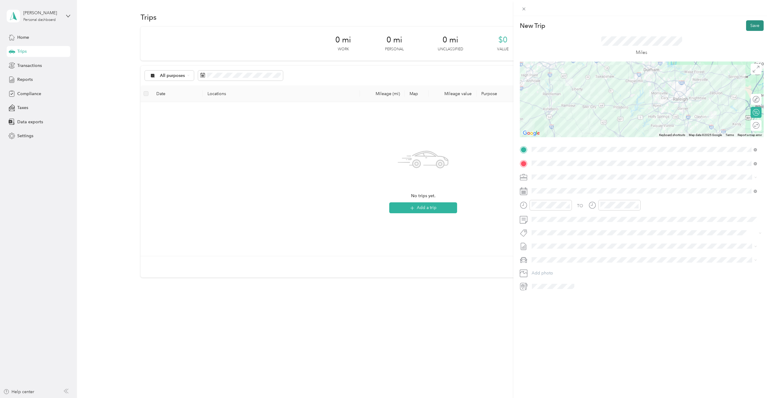
click at [755, 28] on button "Save" at bounding box center [755, 25] width 18 height 11
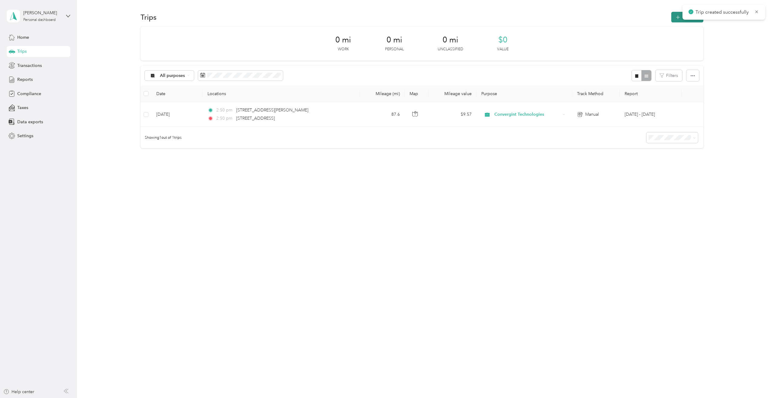
click at [680, 19] on icon "button" at bounding box center [677, 17] width 7 height 7
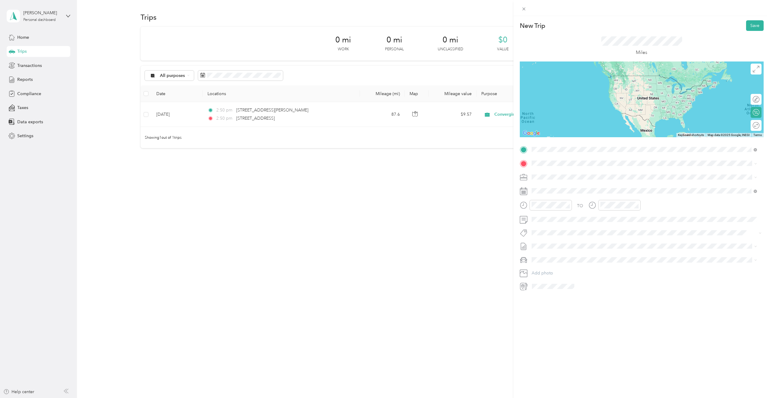
click at [577, 173] on span "[STREET_ADDRESS][US_STATE]" at bounding box center [572, 171] width 61 height 5
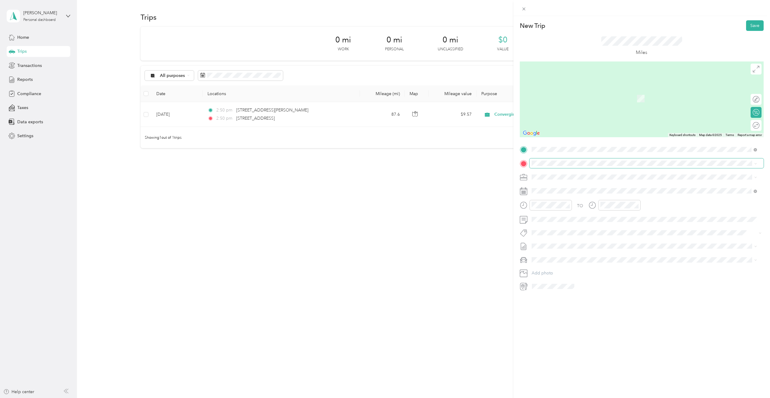
click at [558, 166] on span at bounding box center [646, 163] width 234 height 10
click at [565, 186] on span "[STREET_ADDRESS][US_STATE]" at bounding box center [572, 184] width 61 height 5
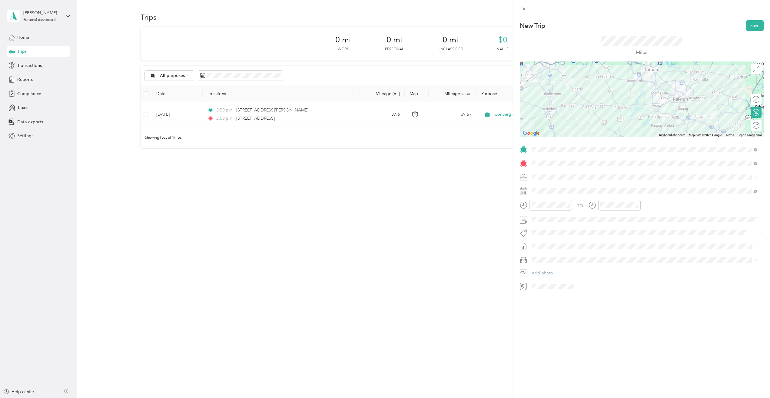
click at [676, 103] on div at bounding box center [641, 99] width 244 height 76
click at [751, 29] on button "Save" at bounding box center [755, 25] width 18 height 11
